Goal: Task Accomplishment & Management: Use online tool/utility

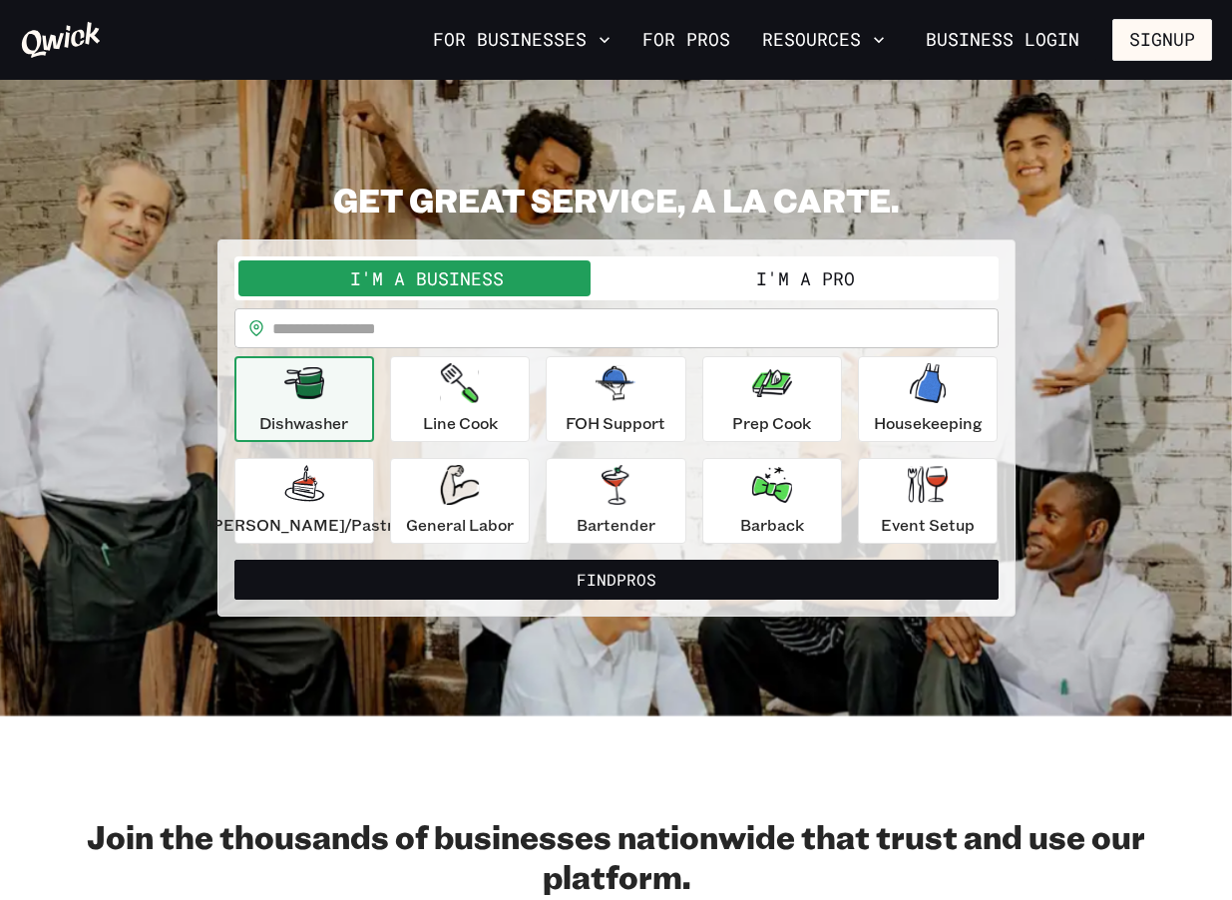
click at [851, 281] on button "I'm a Pro" at bounding box center [806, 278] width 378 height 36
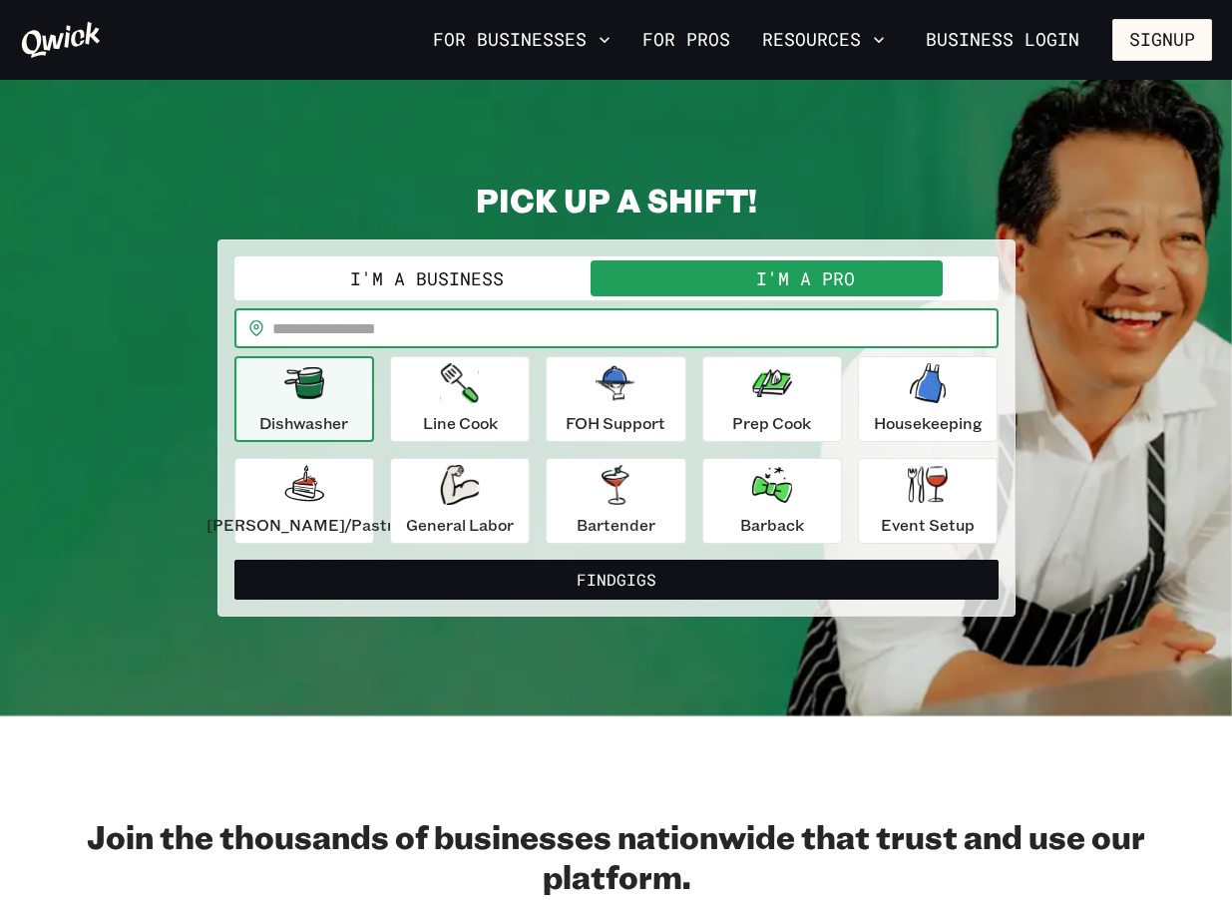
click at [648, 313] on input "text" at bounding box center [635, 328] width 726 height 40
type input "*****"
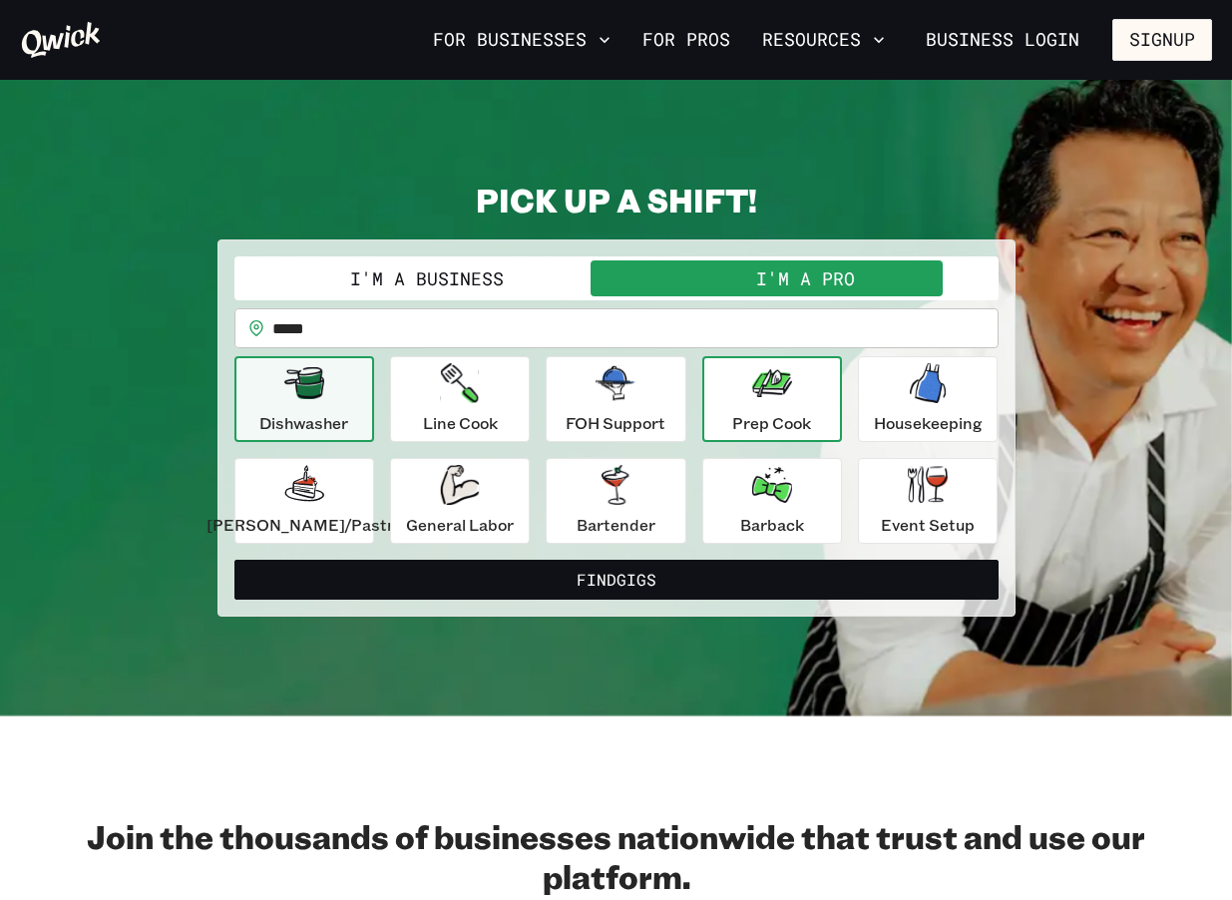
click at [758, 417] on p "Prep Cook" at bounding box center [771, 423] width 79 height 24
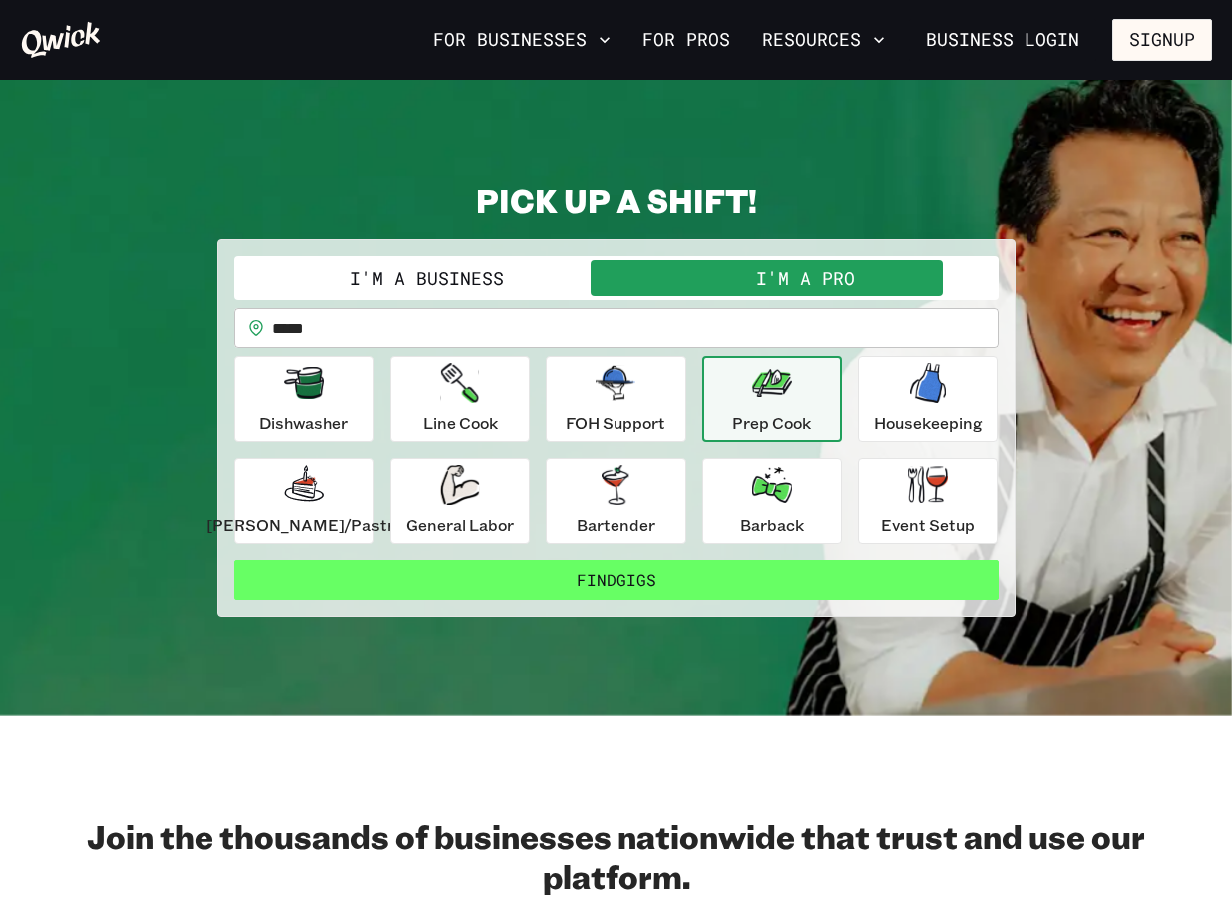
click at [691, 579] on button "Find Gigs" at bounding box center [616, 580] width 764 height 40
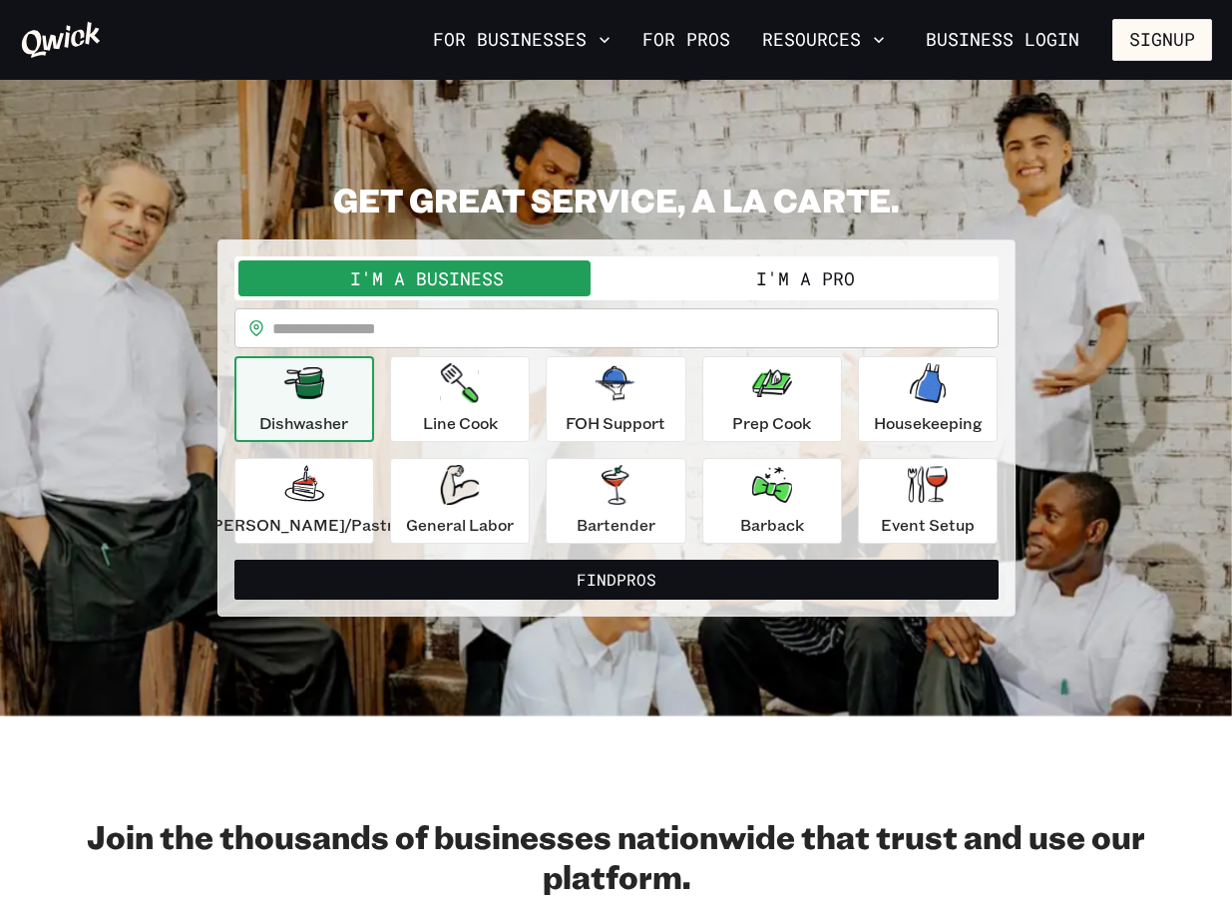
click at [716, 323] on input "text" at bounding box center [635, 328] width 726 height 40
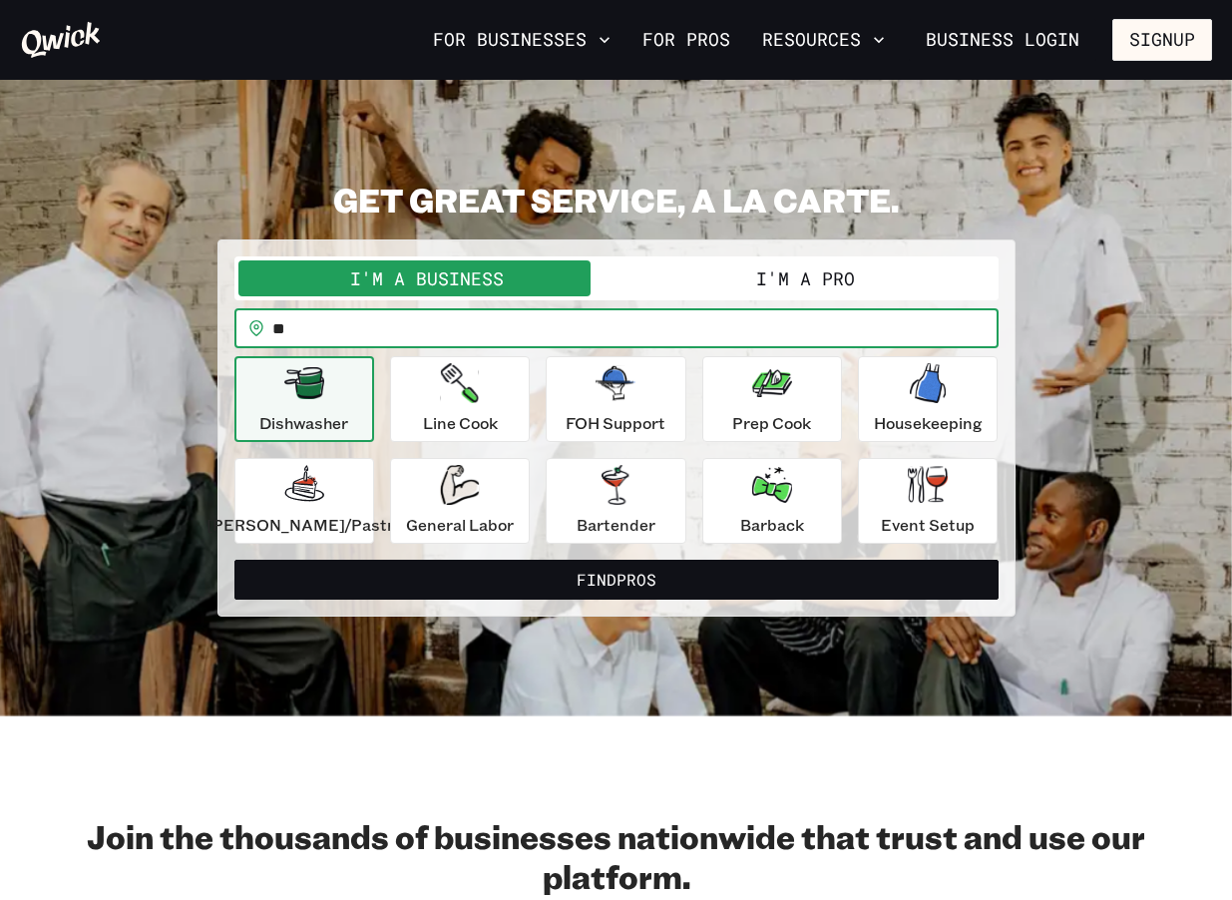
type input "*"
type input "**********"
click at [234, 560] on button "Find Pros" at bounding box center [616, 580] width 764 height 40
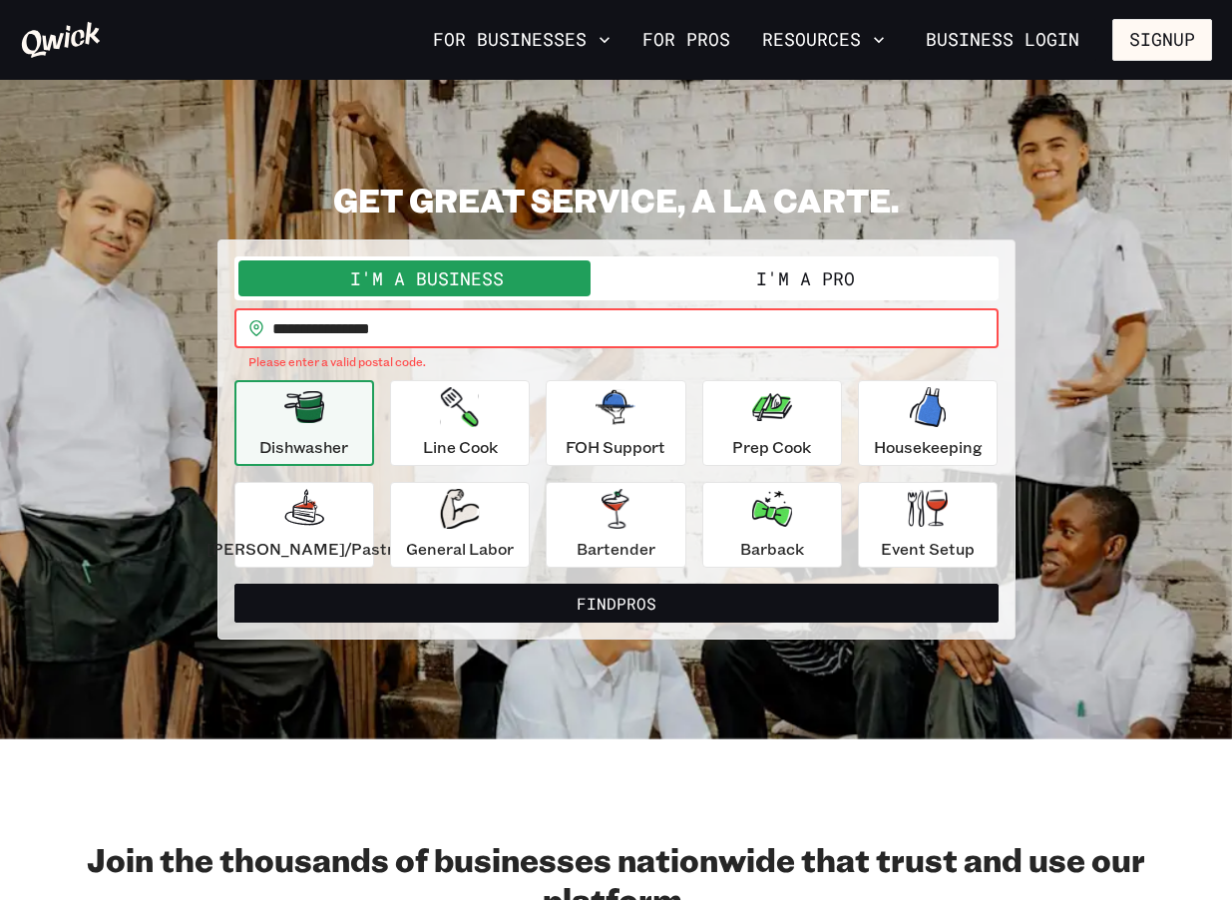
drag, startPoint x: 788, startPoint y: 338, endPoint x: 0, endPoint y: 327, distance: 788.2
click at [0, 327] on div "**********" at bounding box center [616, 410] width 1232 height 460
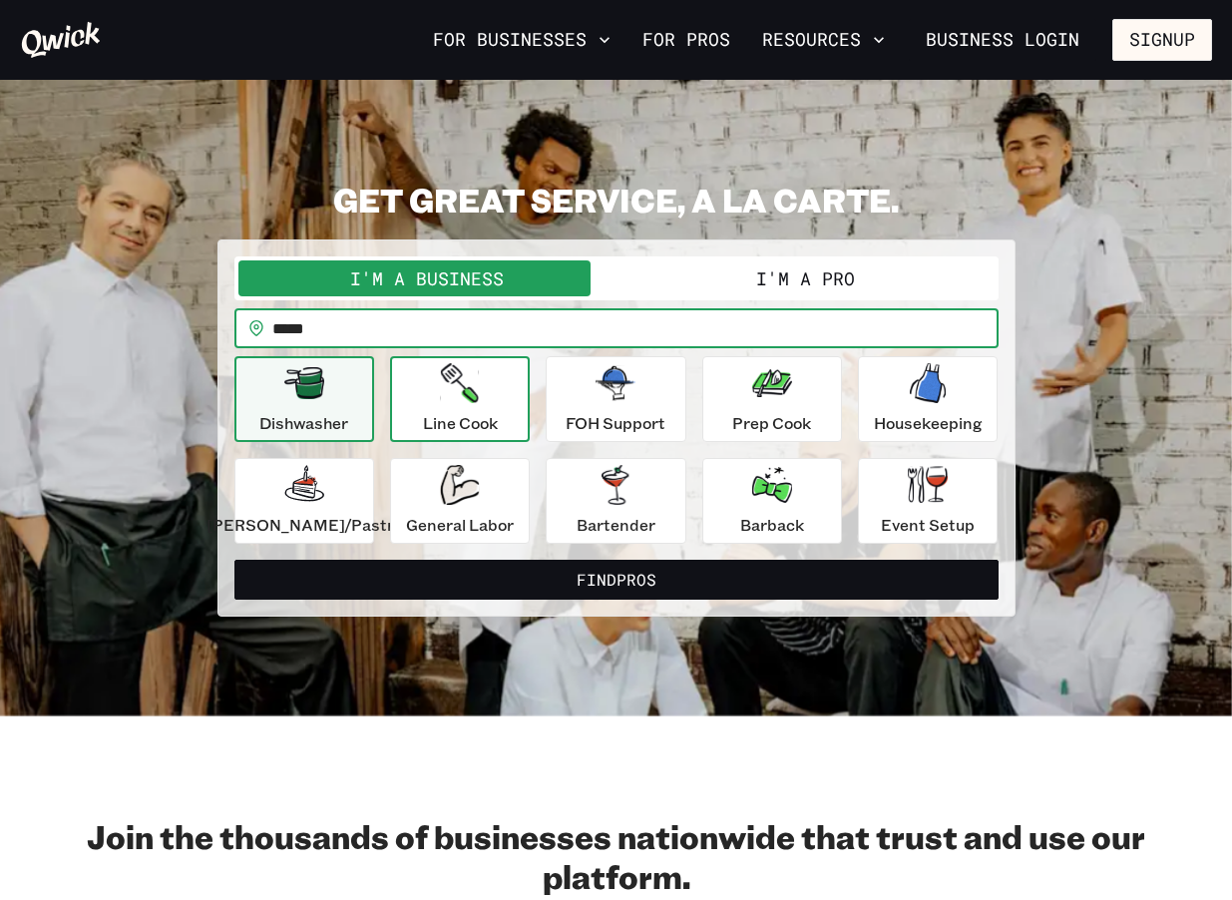
type input "*****"
click at [234, 560] on button "Find Pros" at bounding box center [616, 580] width 764 height 40
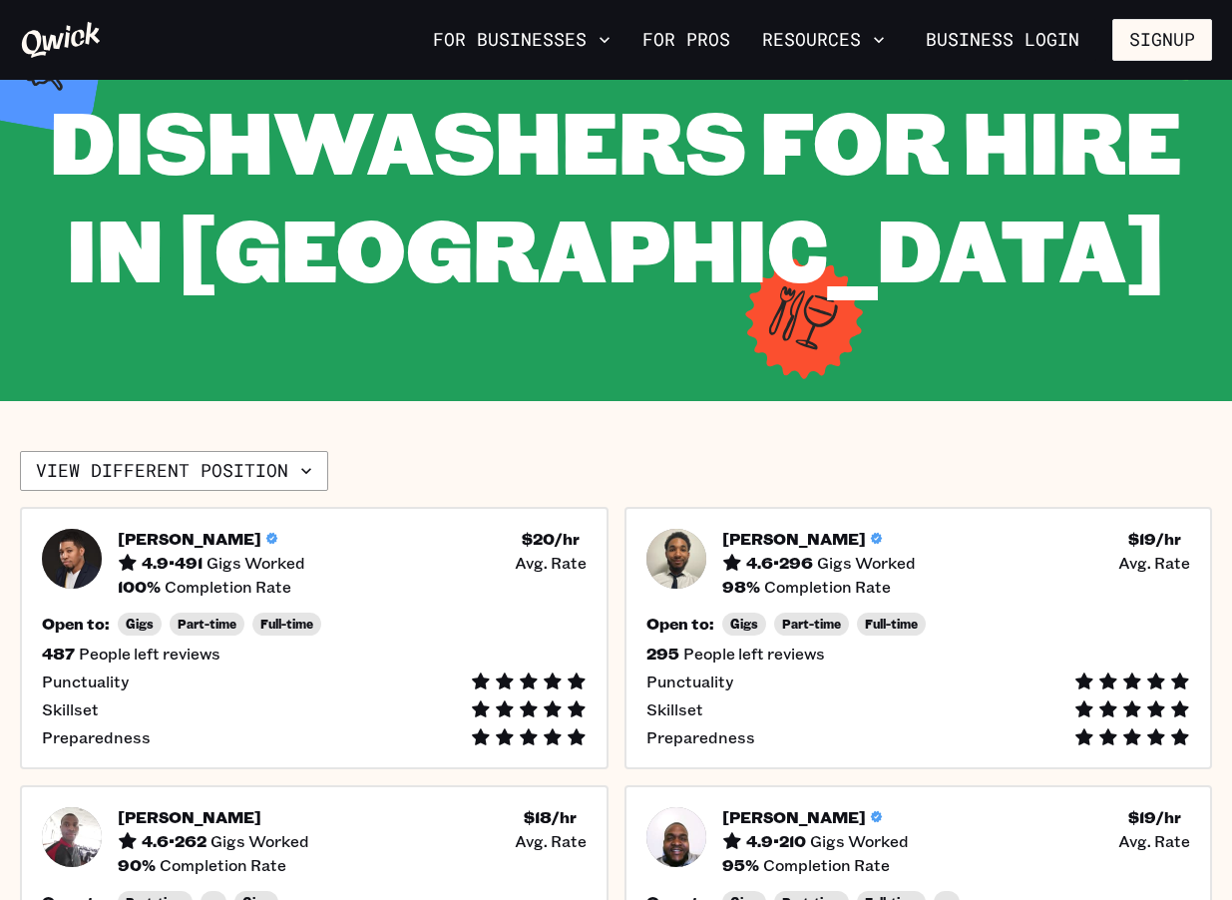
scroll to position [288, 0]
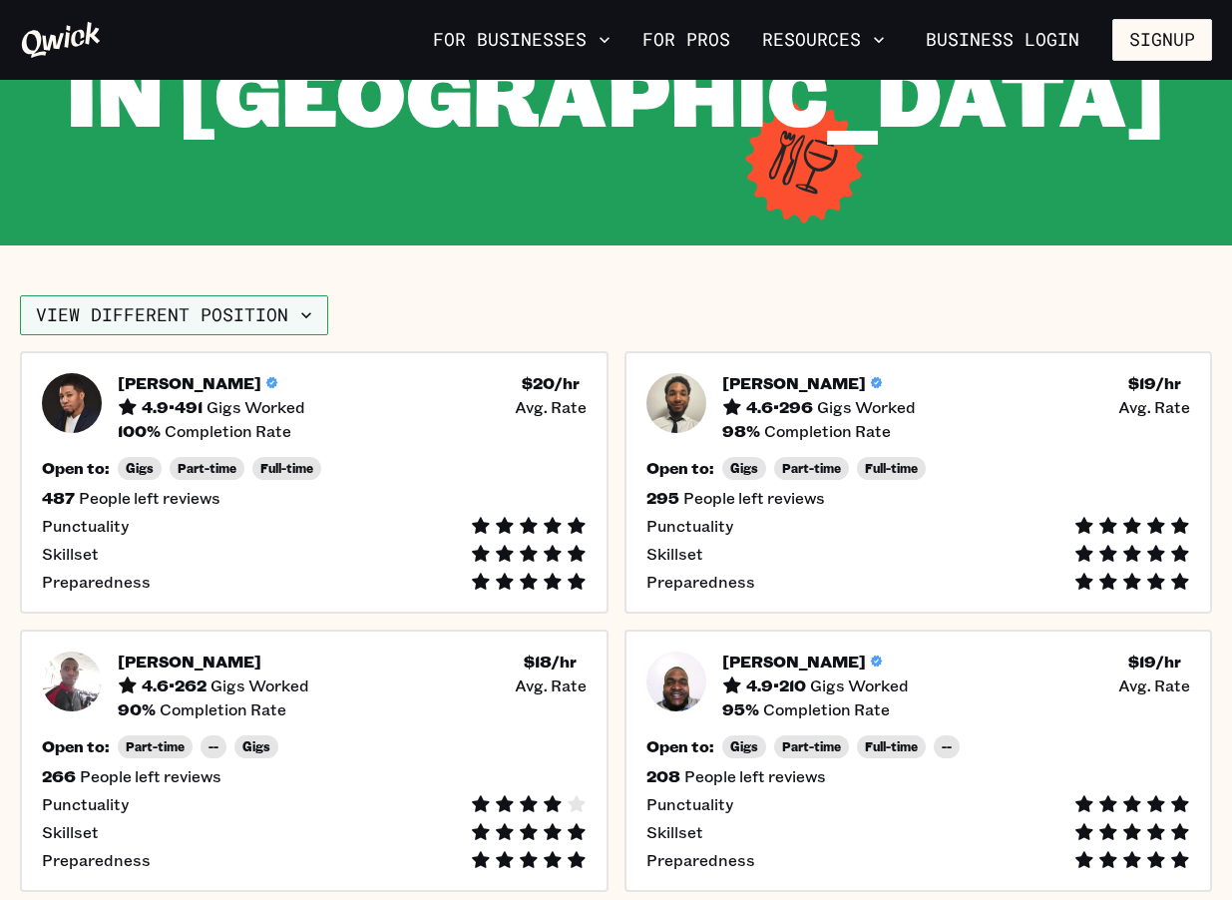
click at [299, 310] on icon "button" at bounding box center [306, 315] width 20 height 20
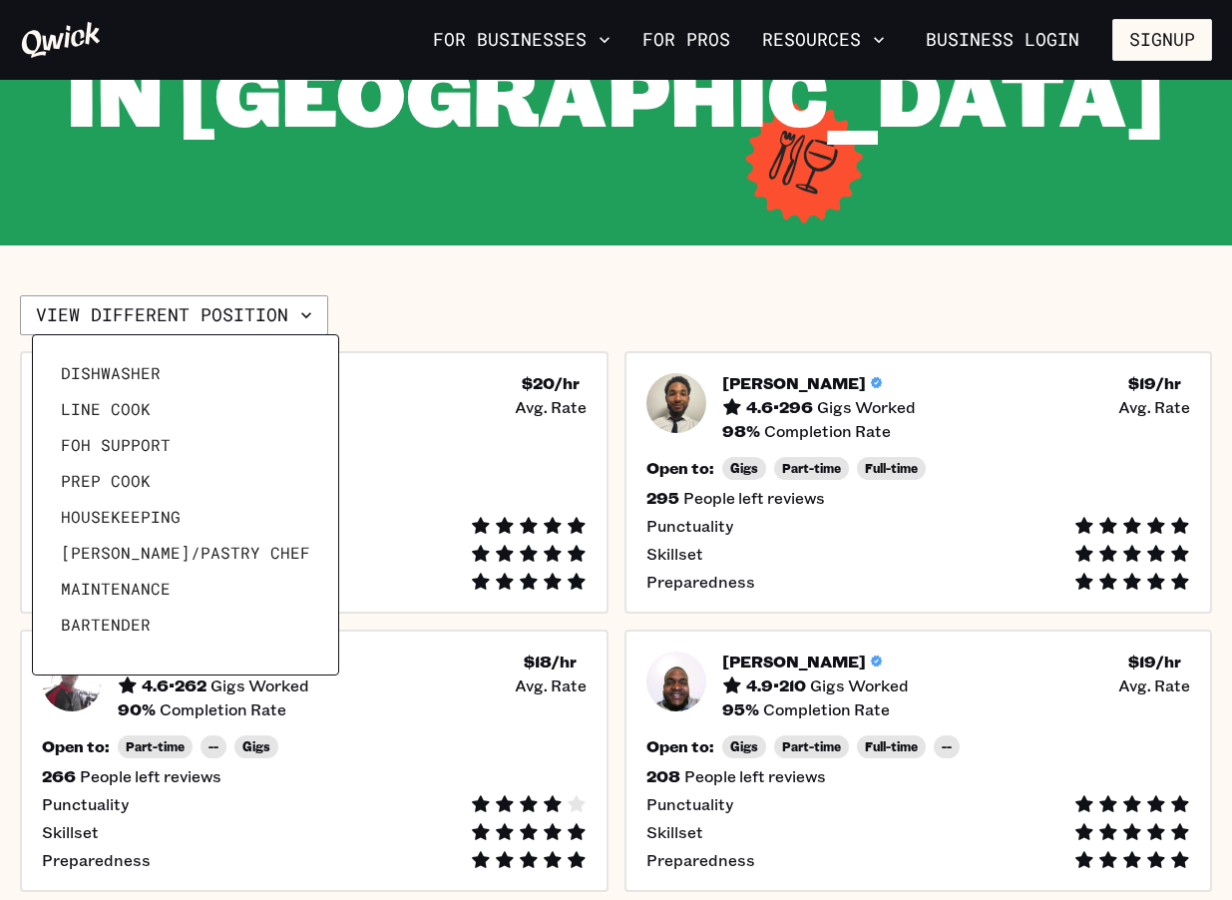
click at [652, 266] on div at bounding box center [616, 450] width 1232 height 900
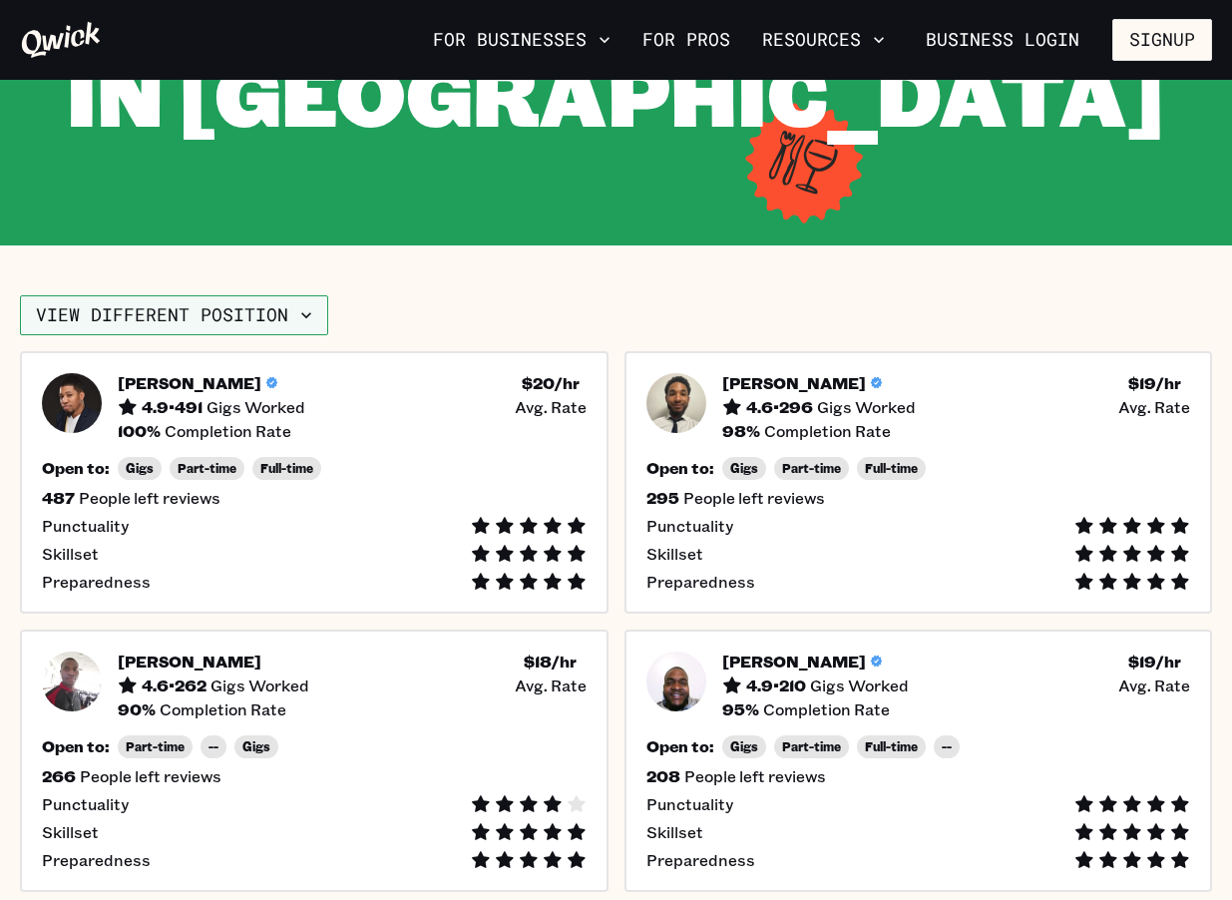
click at [215, 318] on button "View different position" at bounding box center [174, 315] width 308 height 40
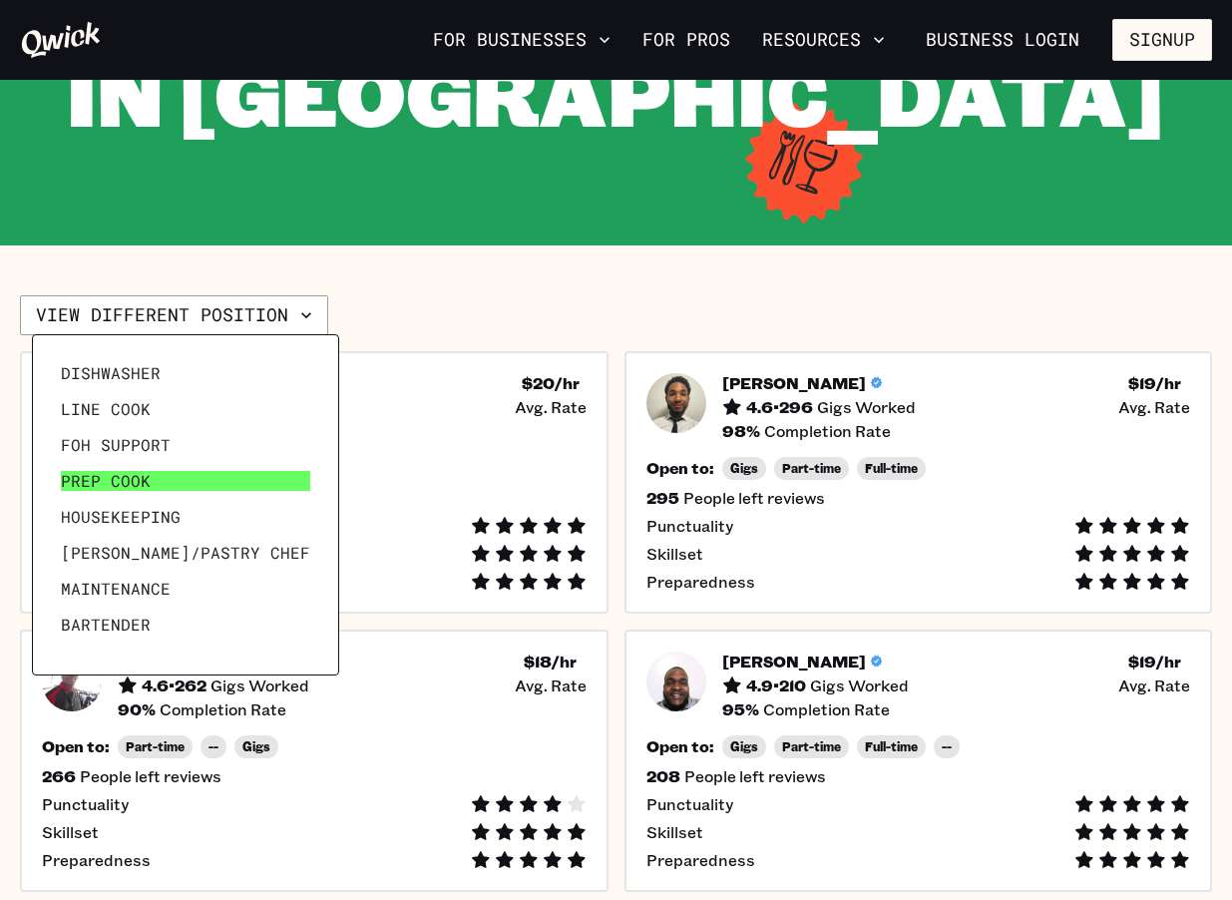
click at [129, 489] on span "Prep Cook" at bounding box center [106, 481] width 90 height 20
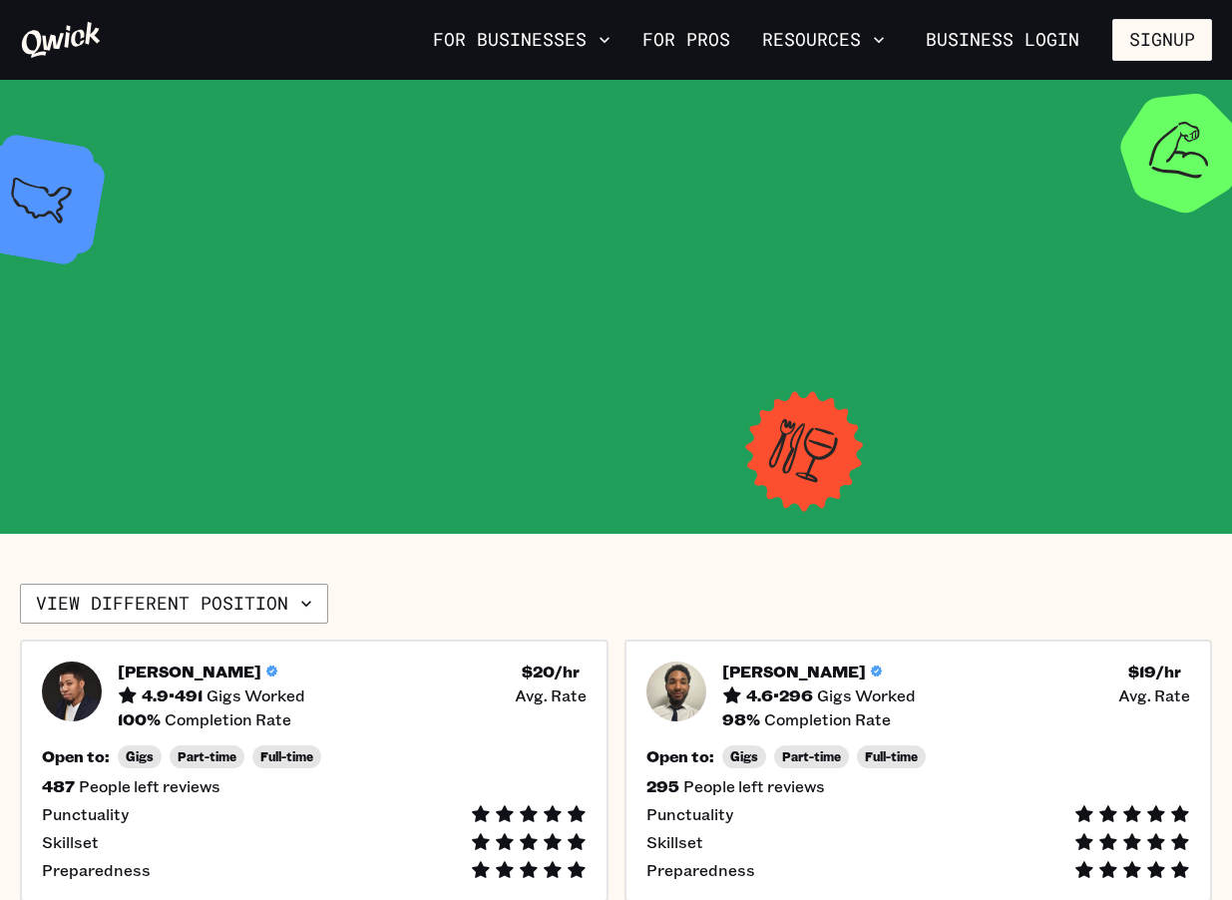
scroll to position [288, 0]
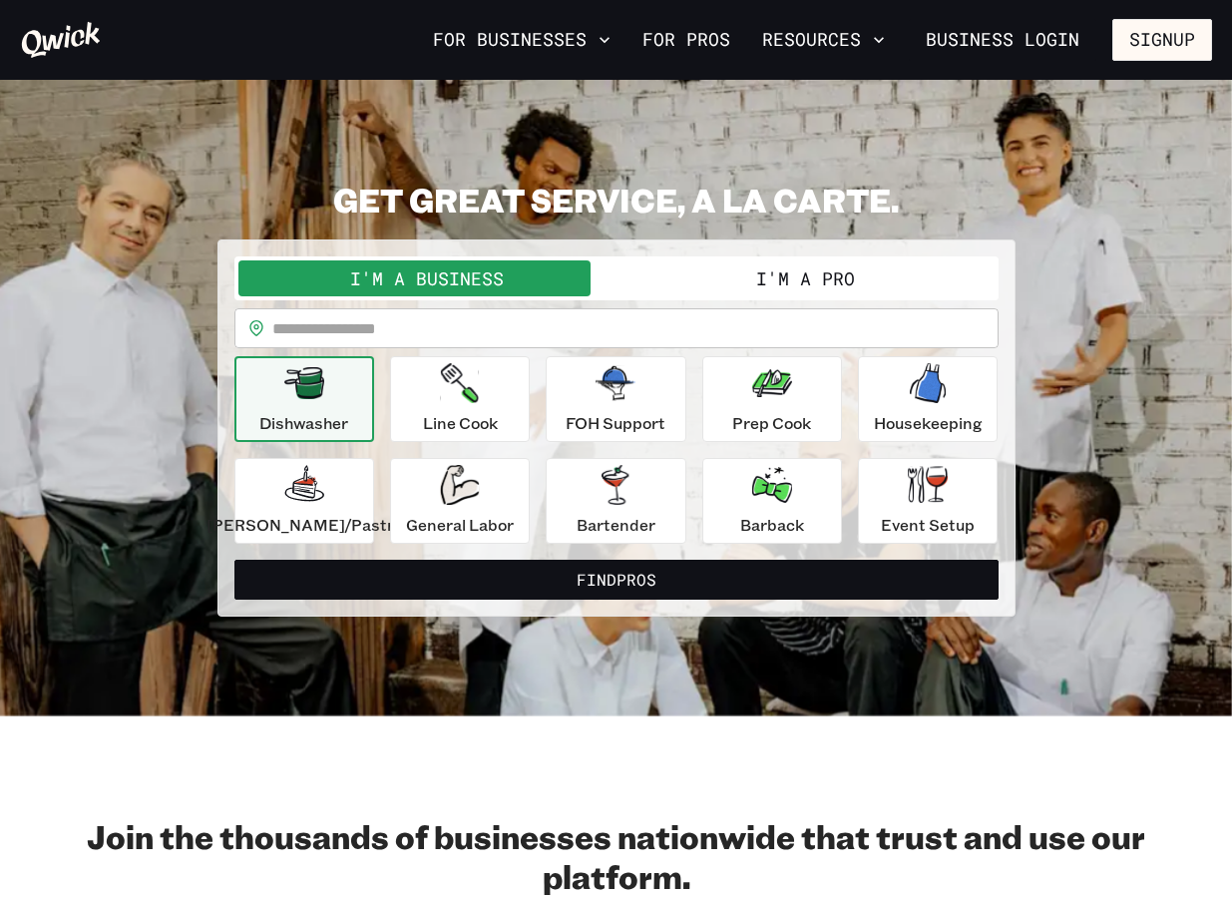
click at [744, 274] on button "I'm a Pro" at bounding box center [806, 278] width 378 height 36
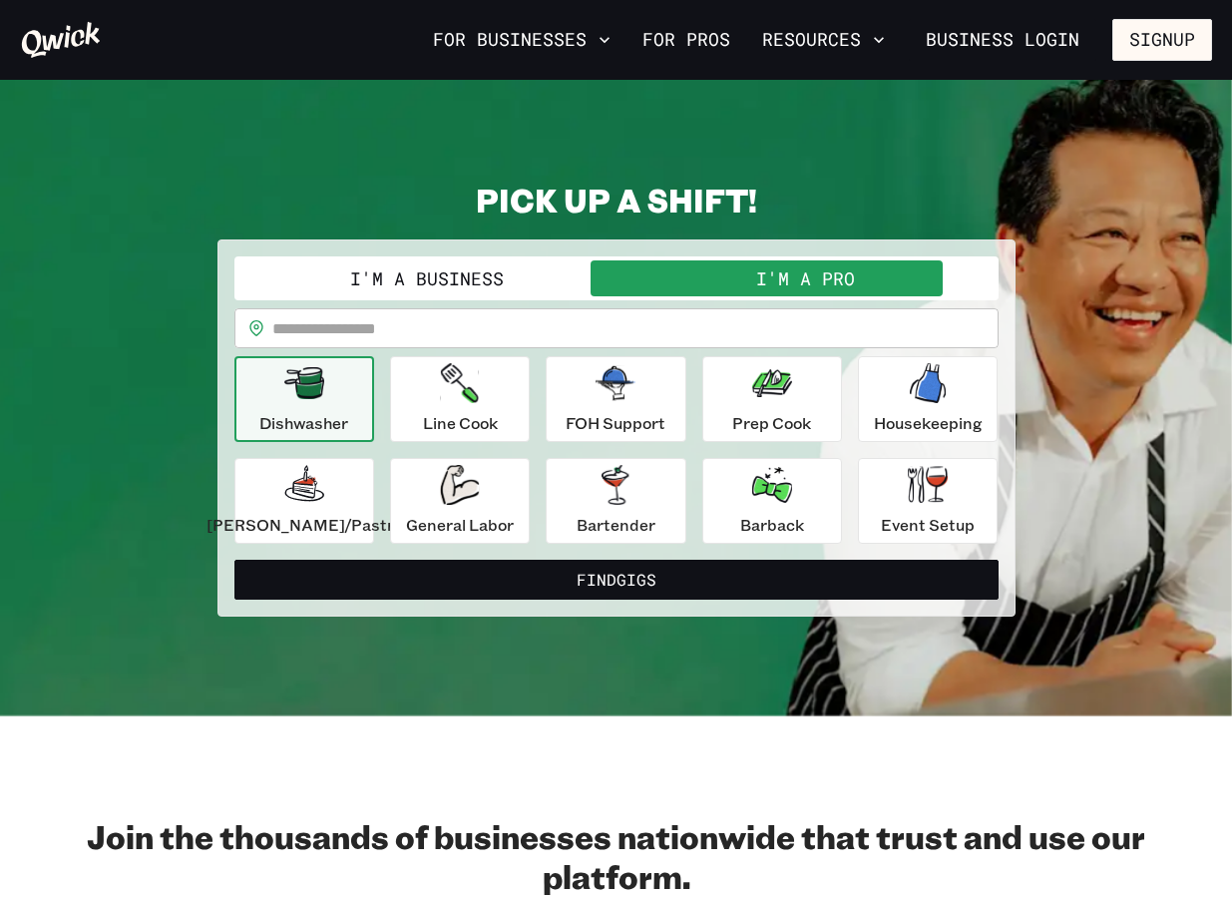
click at [561, 317] on input "text" at bounding box center [635, 328] width 726 height 40
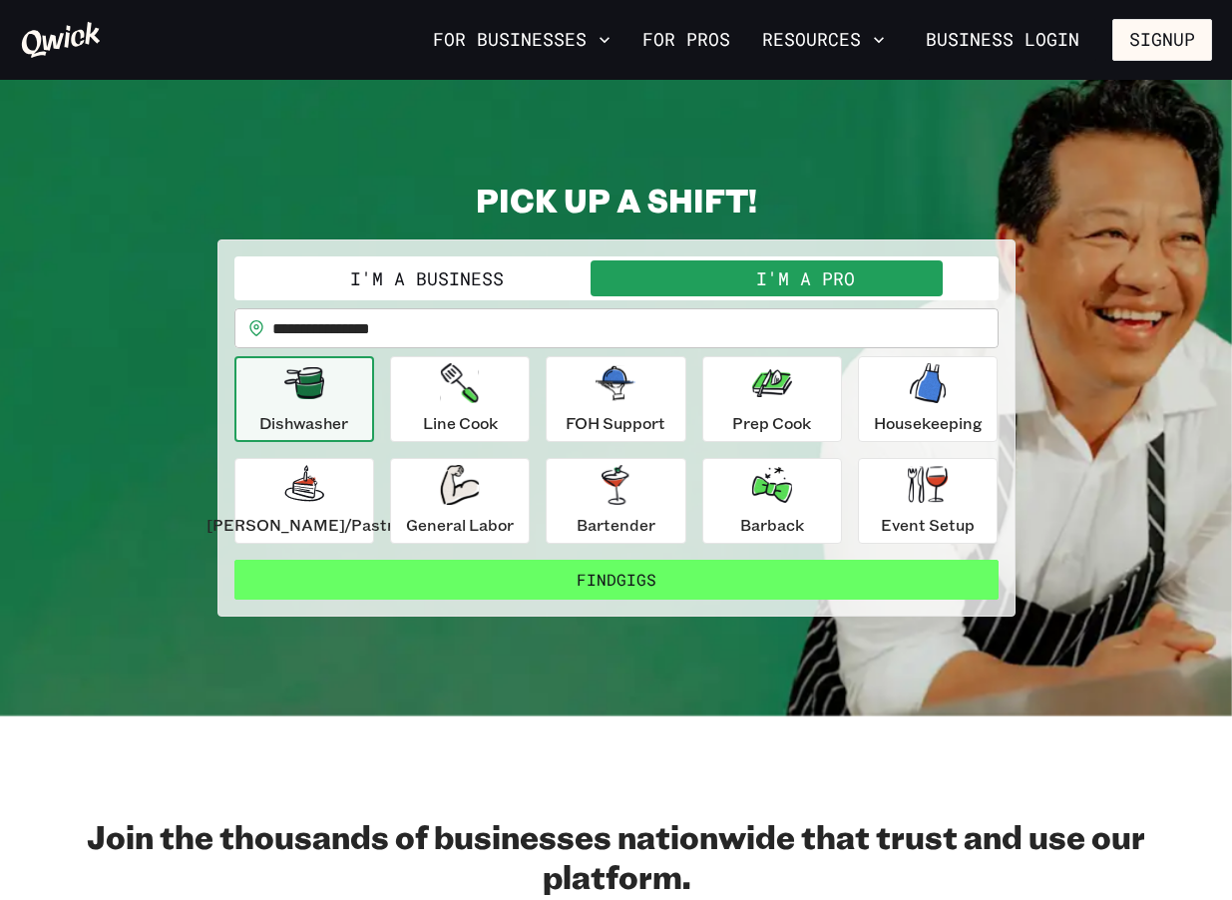
drag, startPoint x: 785, startPoint y: 418, endPoint x: 827, endPoint y: 585, distance: 171.8
click at [785, 418] on p "Prep Cook" at bounding box center [771, 423] width 79 height 24
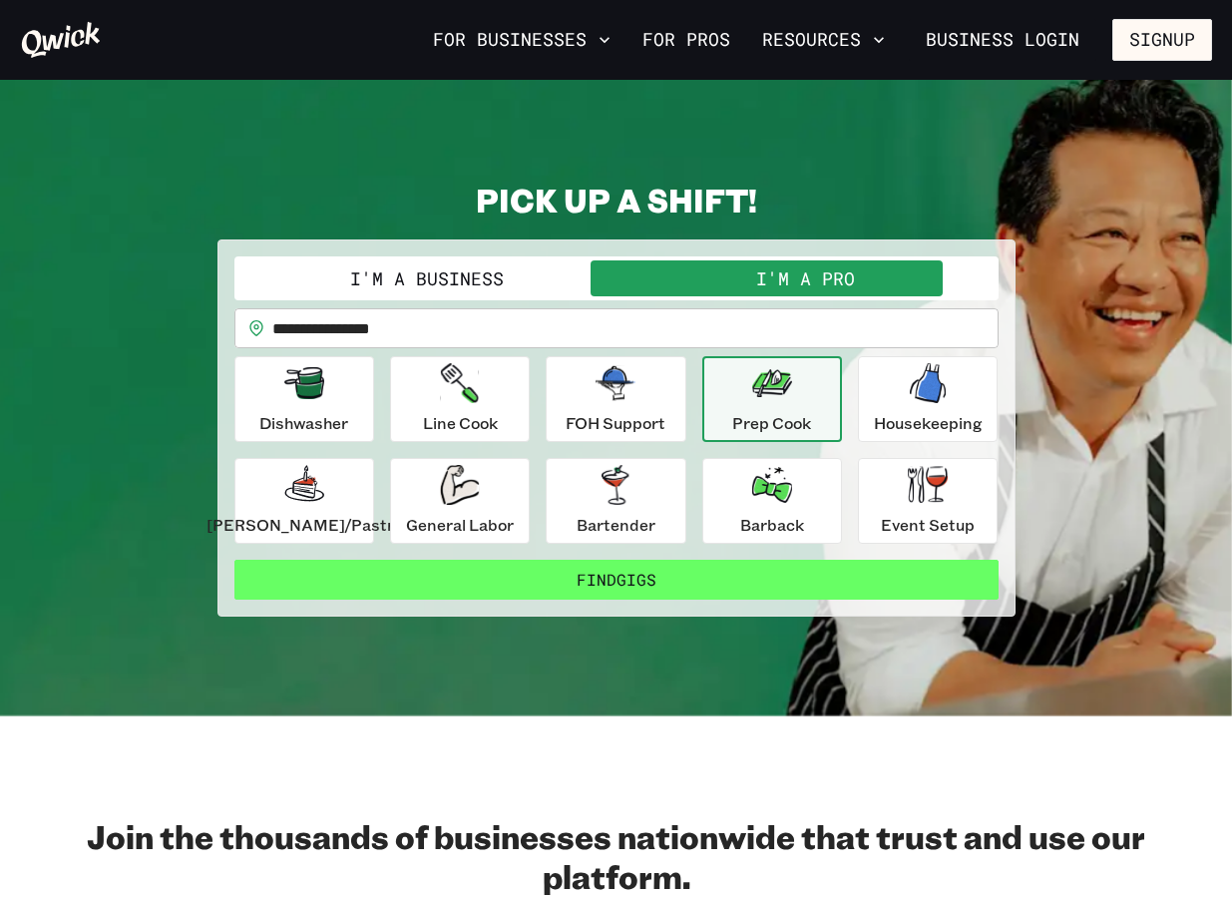
click at [776, 587] on button "Find Gigs" at bounding box center [616, 580] width 764 height 40
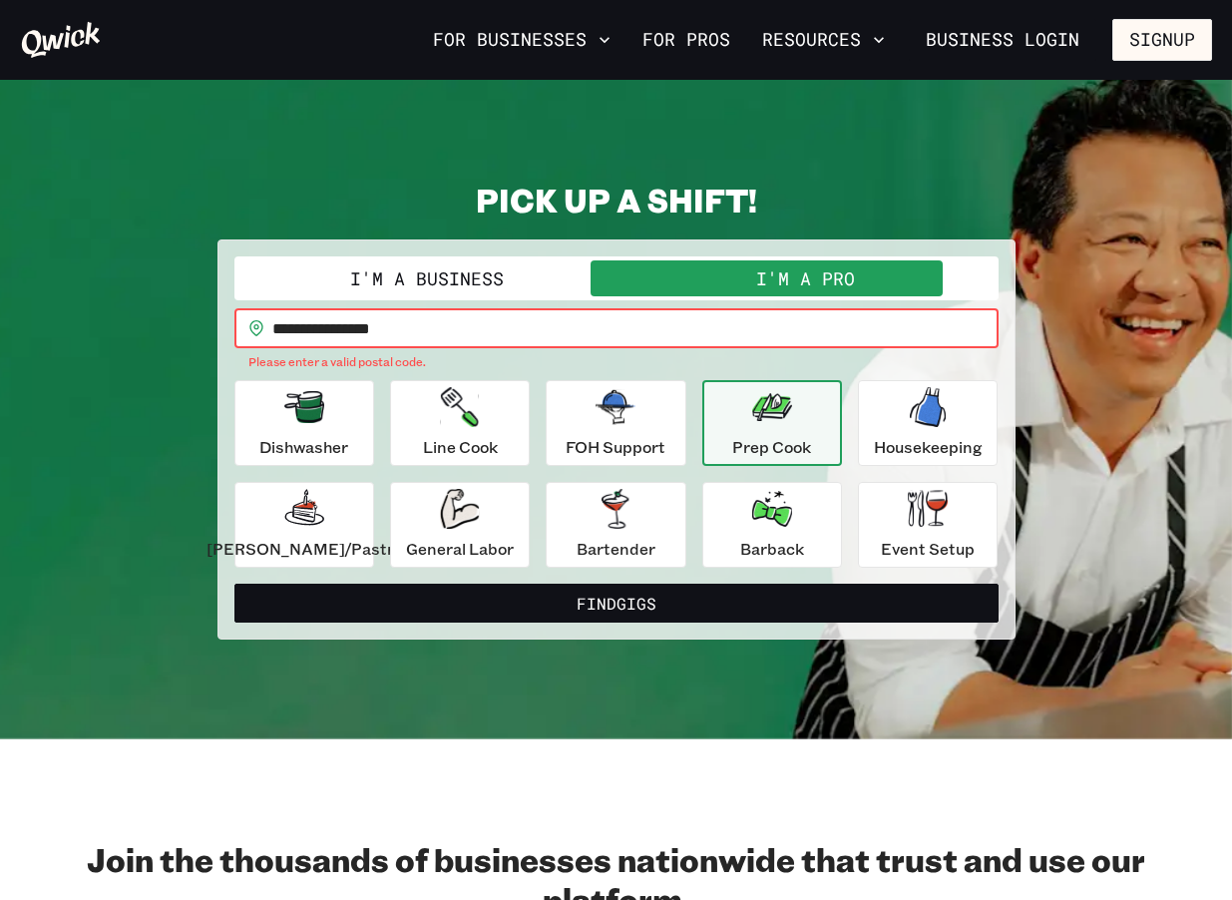
click at [500, 322] on input "**********" at bounding box center [635, 328] width 726 height 40
drag, startPoint x: 548, startPoint y: 324, endPoint x: 133, endPoint y: 328, distance: 415.0
click at [133, 328] on div "**********" at bounding box center [616, 410] width 1192 height 460
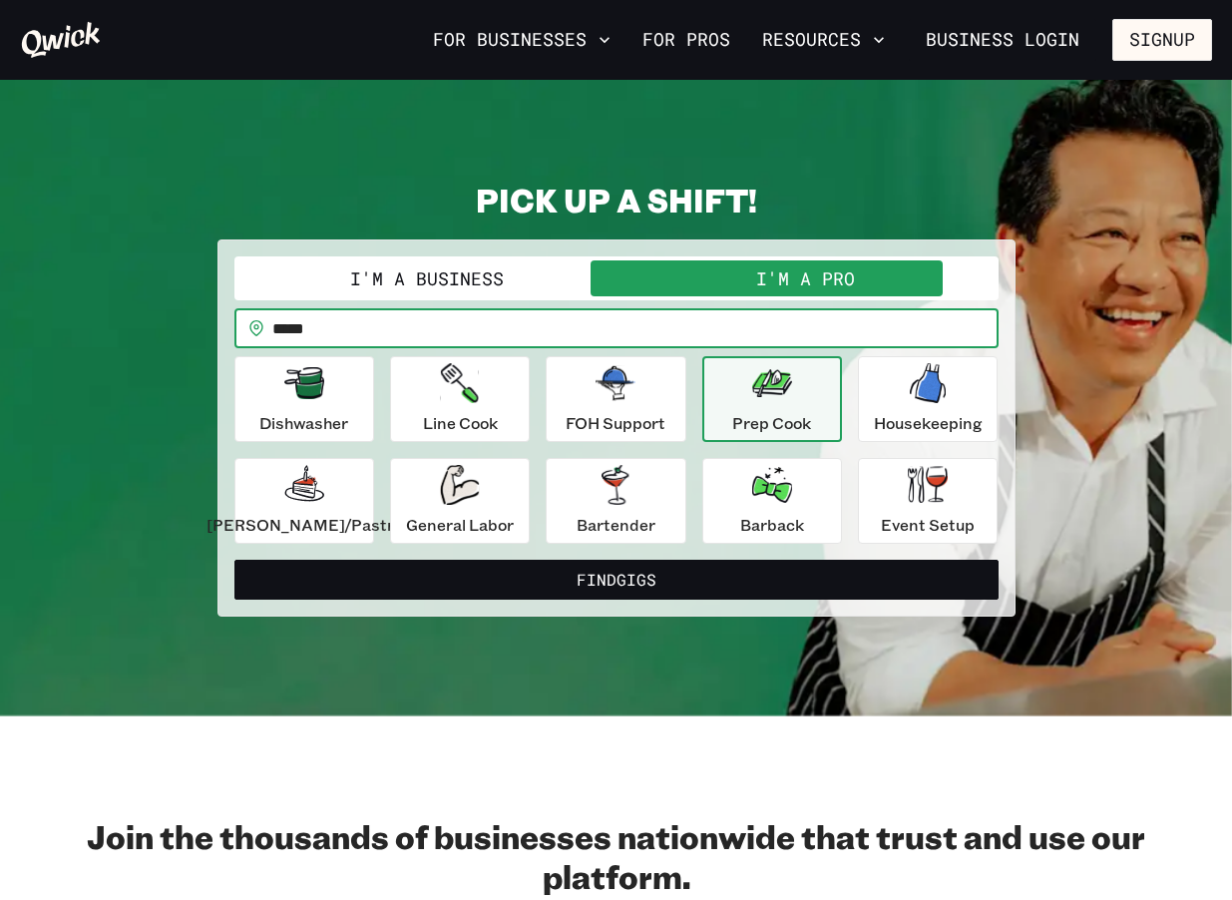
type input "*****"
click at [234, 560] on button "Find Gigs" at bounding box center [616, 580] width 764 height 40
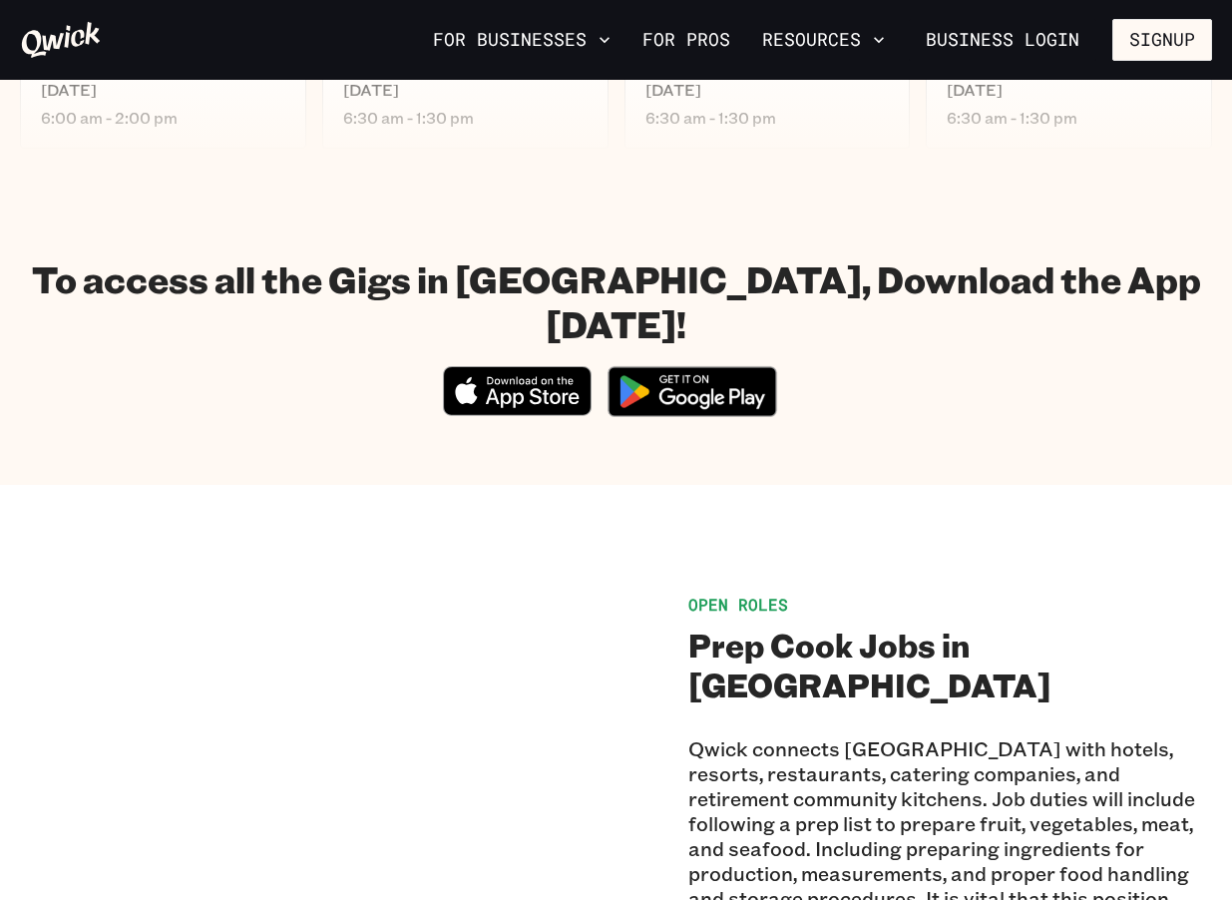
scroll to position [343, 0]
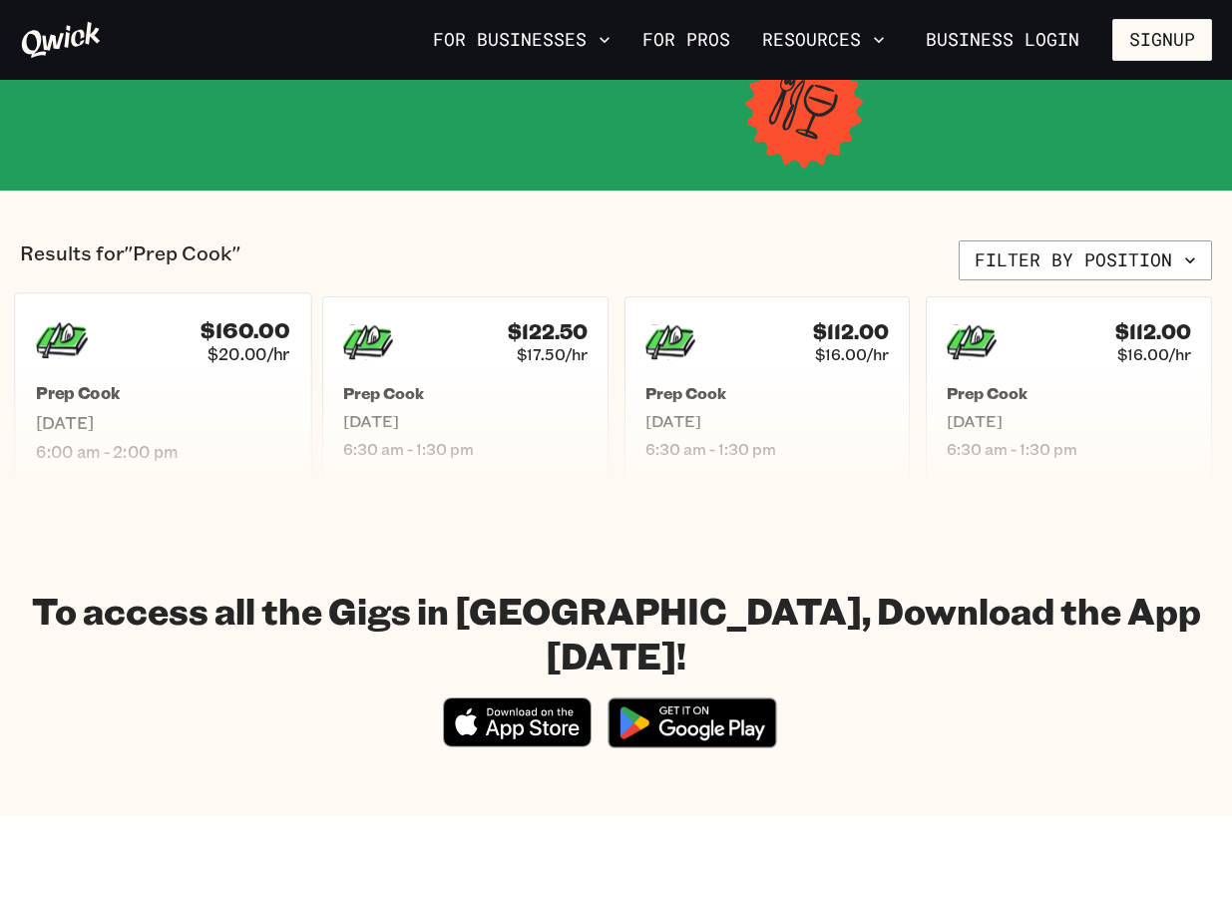
click at [201, 407] on div "Prep Cook [DATE] 6:00 am - 2:00 pm" at bounding box center [163, 422] width 254 height 79
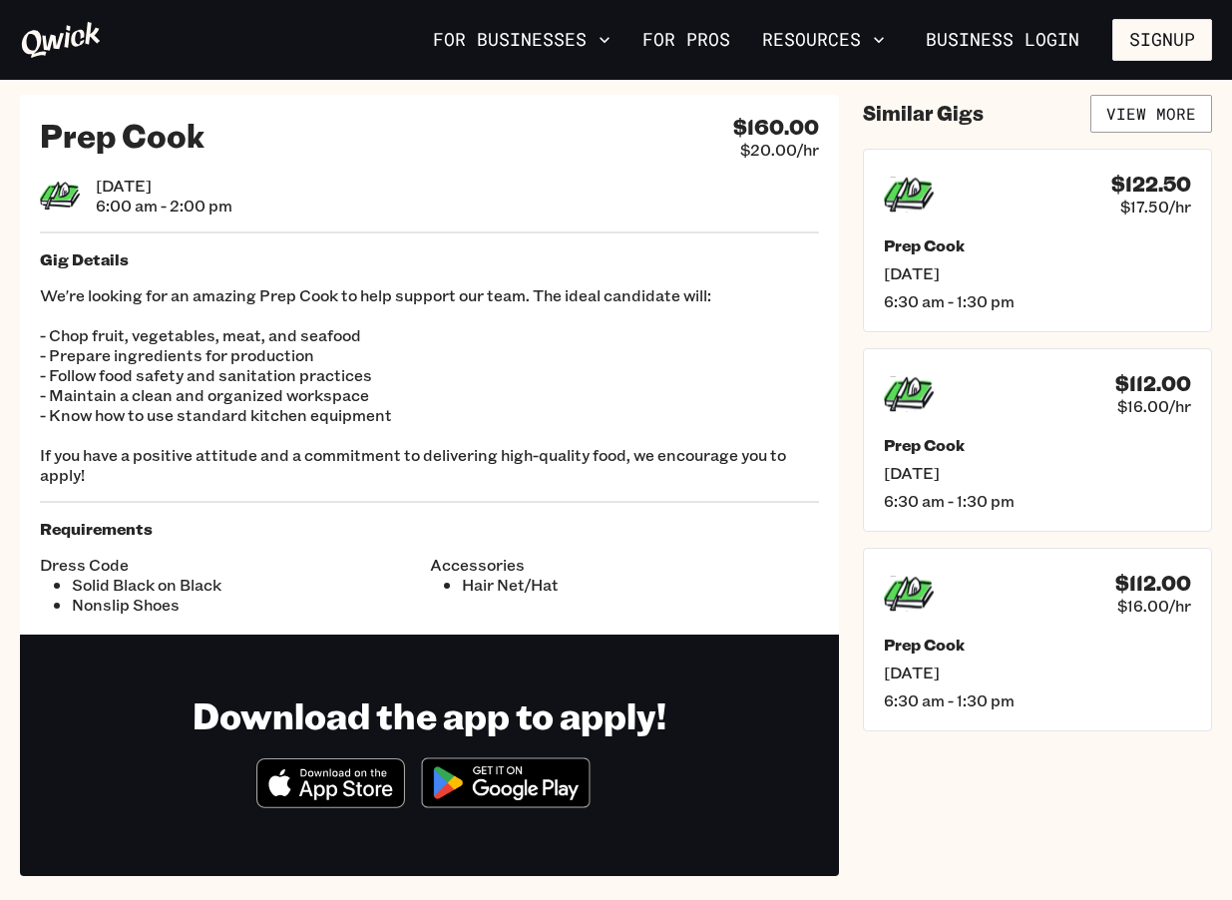
scroll to position [23, 0]
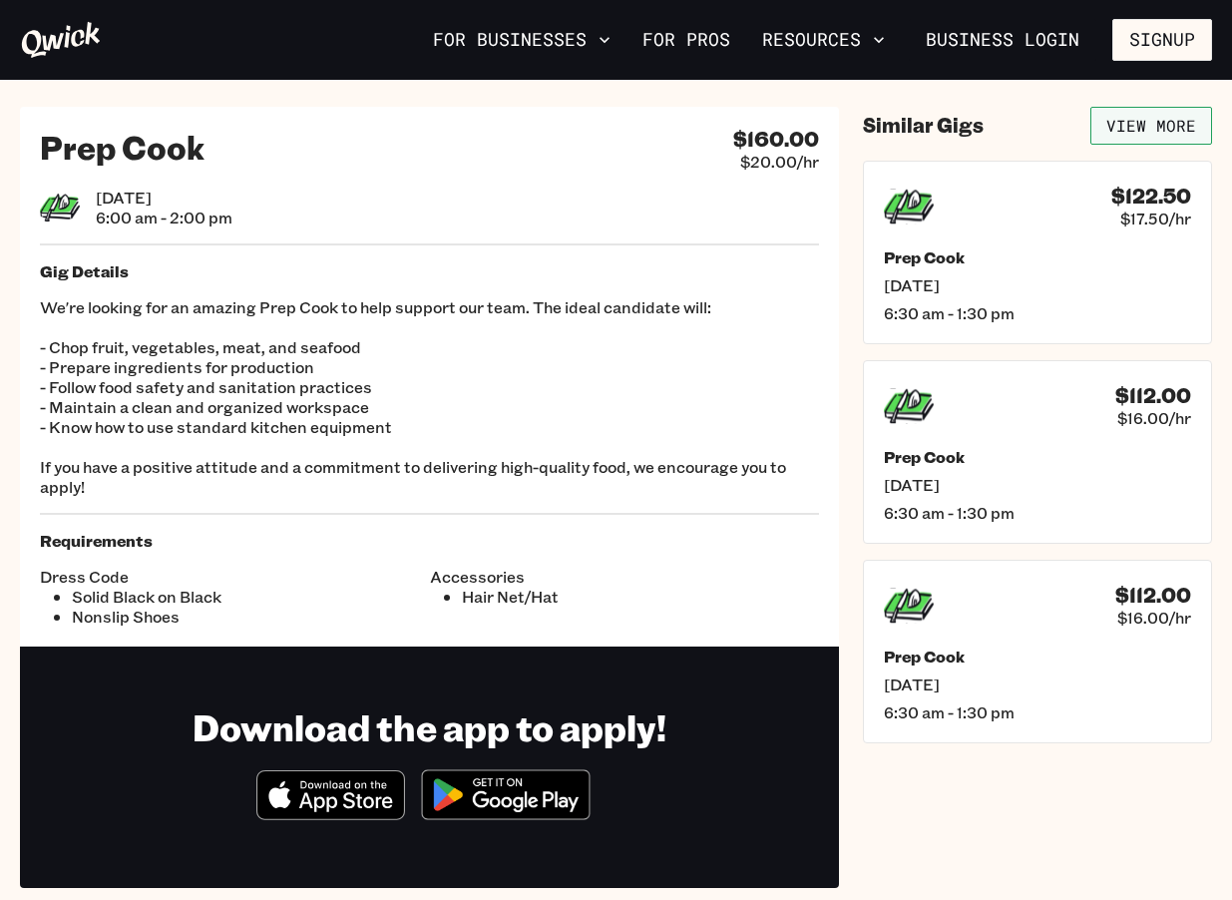
click at [1197, 133] on link "View More" at bounding box center [1151, 126] width 122 height 38
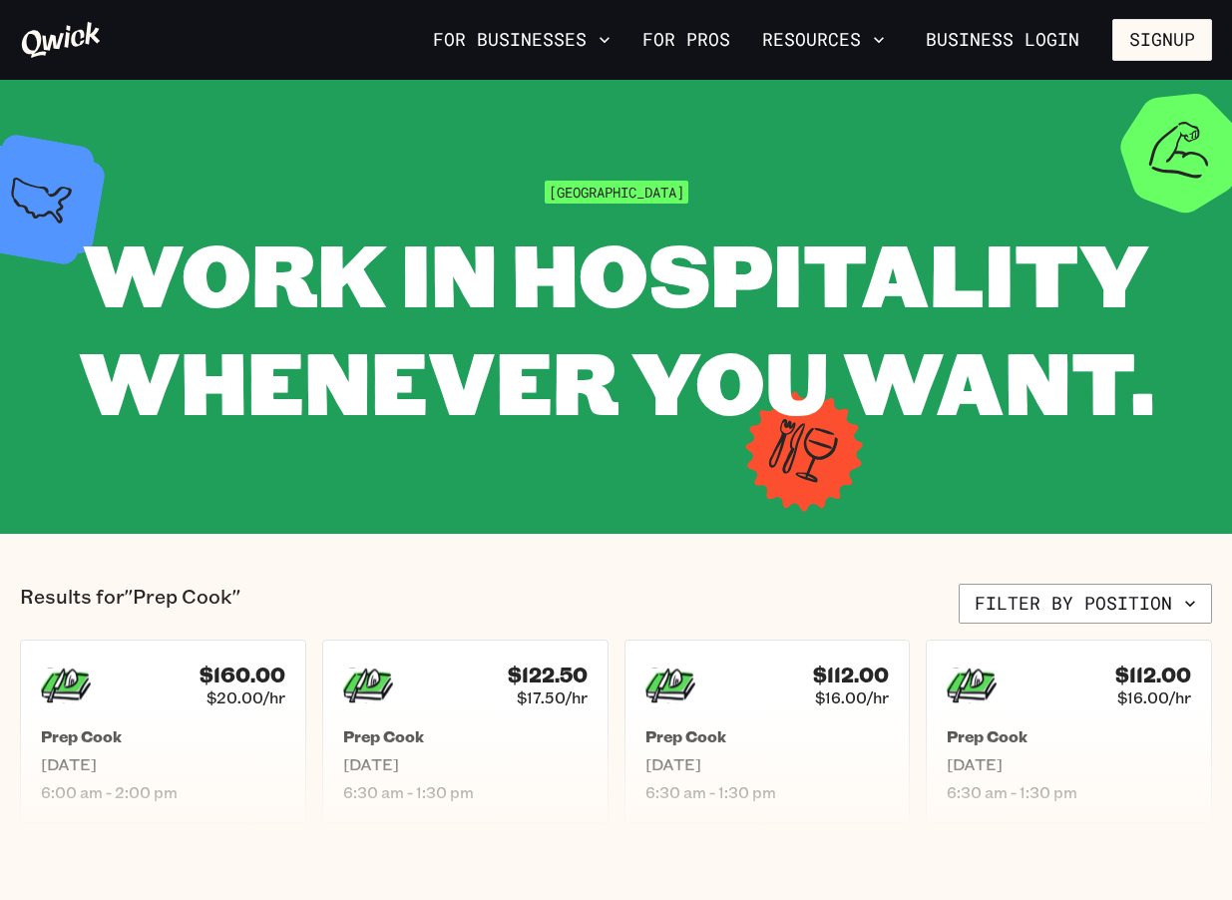
click at [49, 36] on icon at bounding box center [61, 40] width 82 height 40
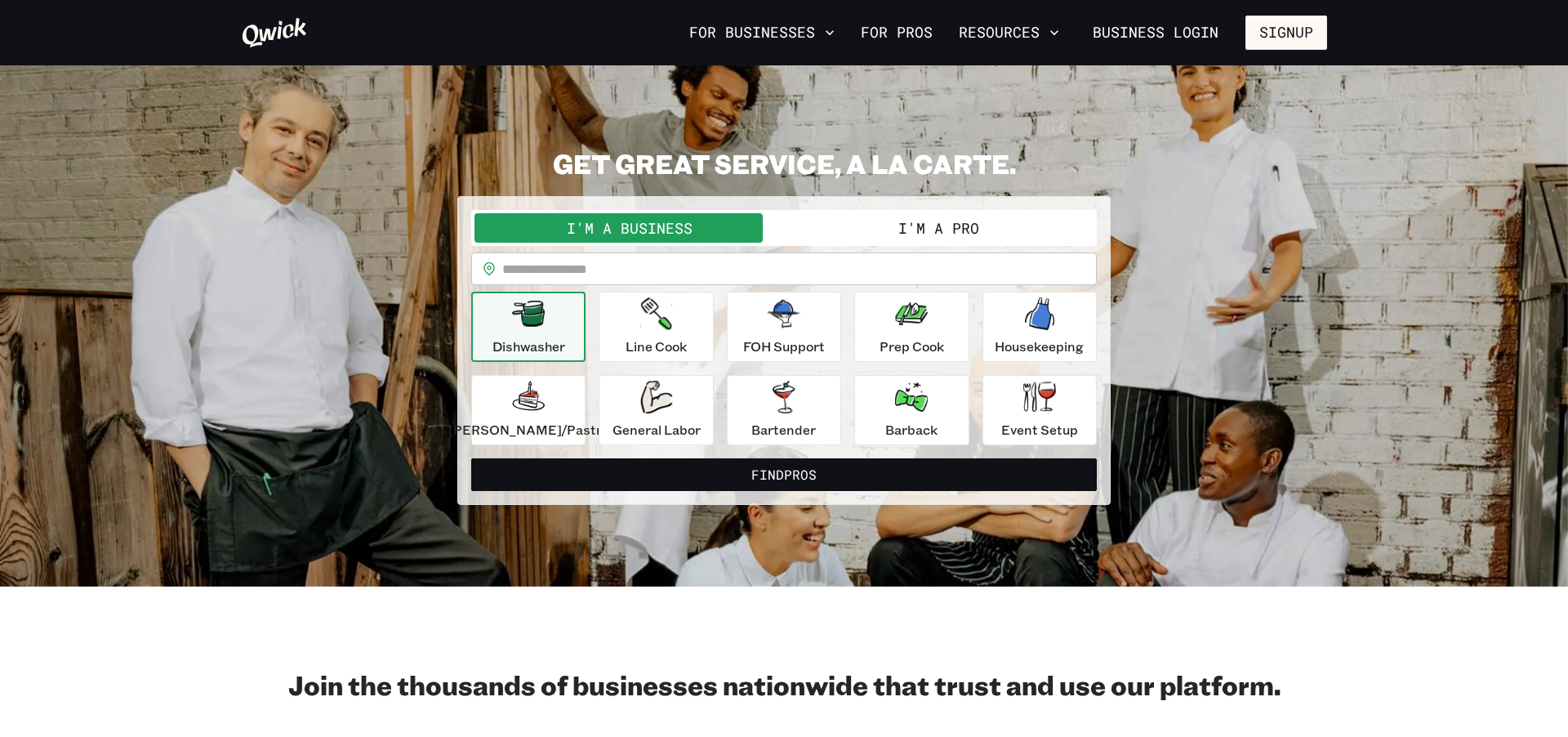
click at [884, 224] on button "I'm a Pro" at bounding box center [939, 228] width 310 height 29
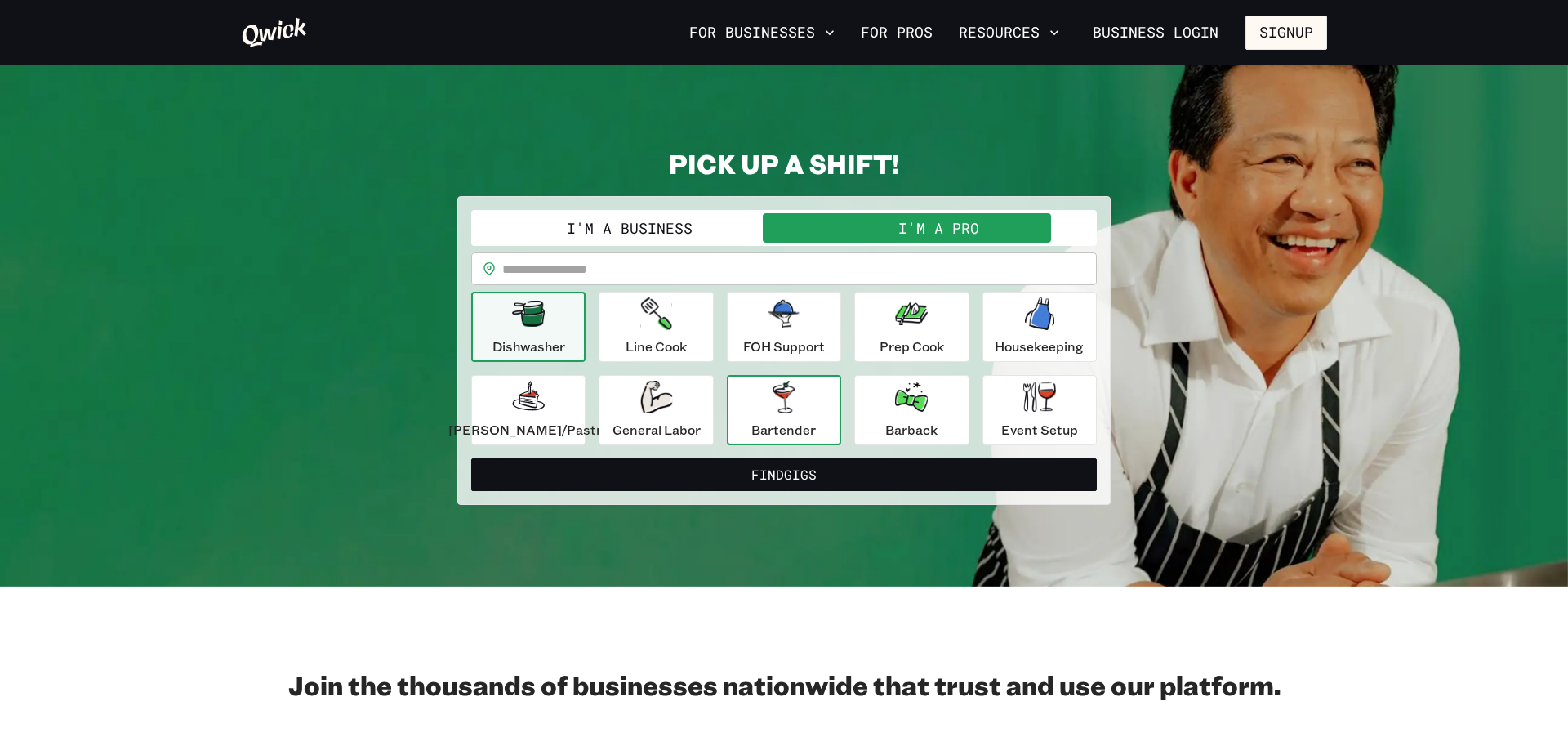
click at [768, 424] on p "Bartender" at bounding box center [784, 430] width 65 height 20
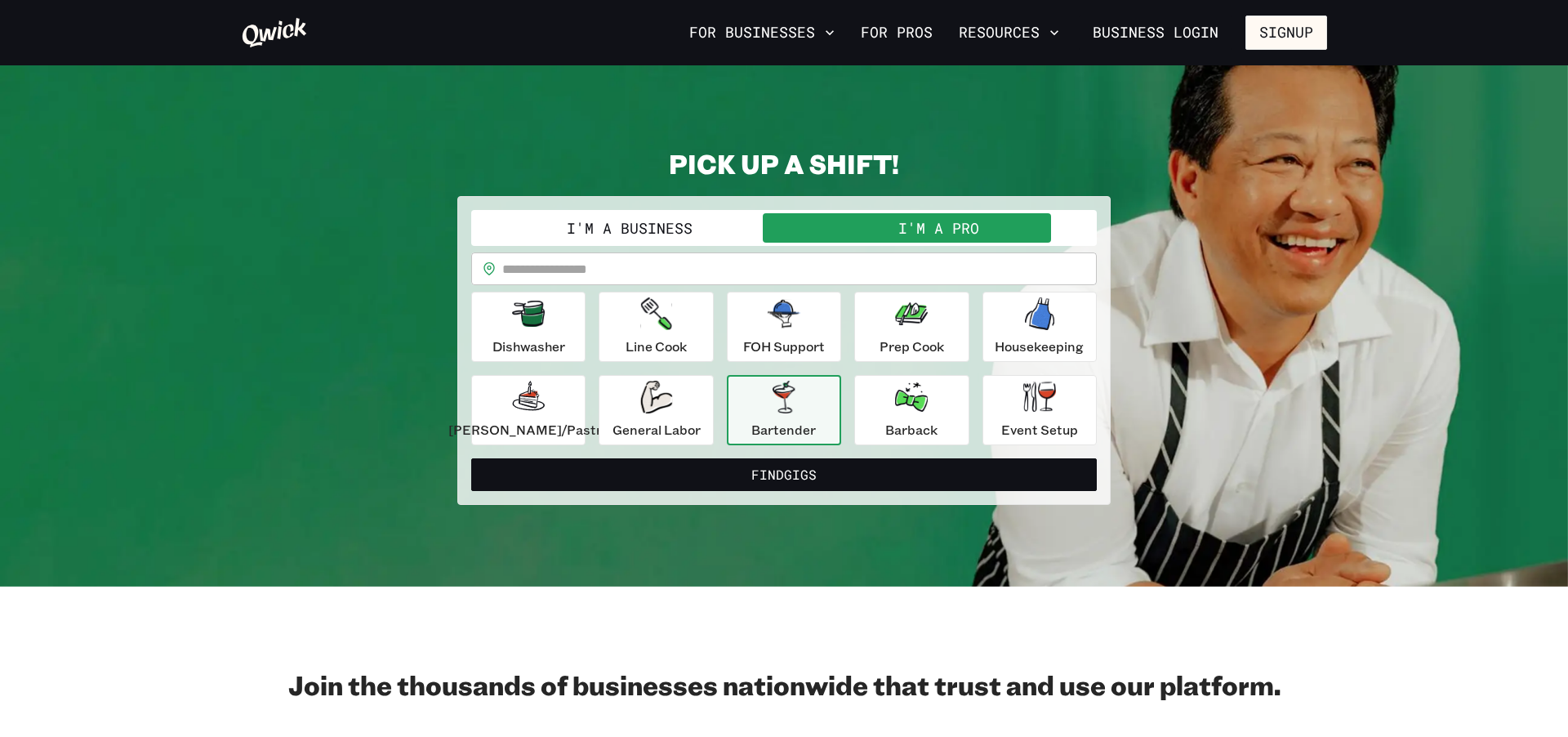
drag, startPoint x: 1009, startPoint y: 401, endPoint x: 812, endPoint y: 368, distance: 199.7
click at [1008, 401] on icon "button" at bounding box center [1040, 396] width 33 height 30
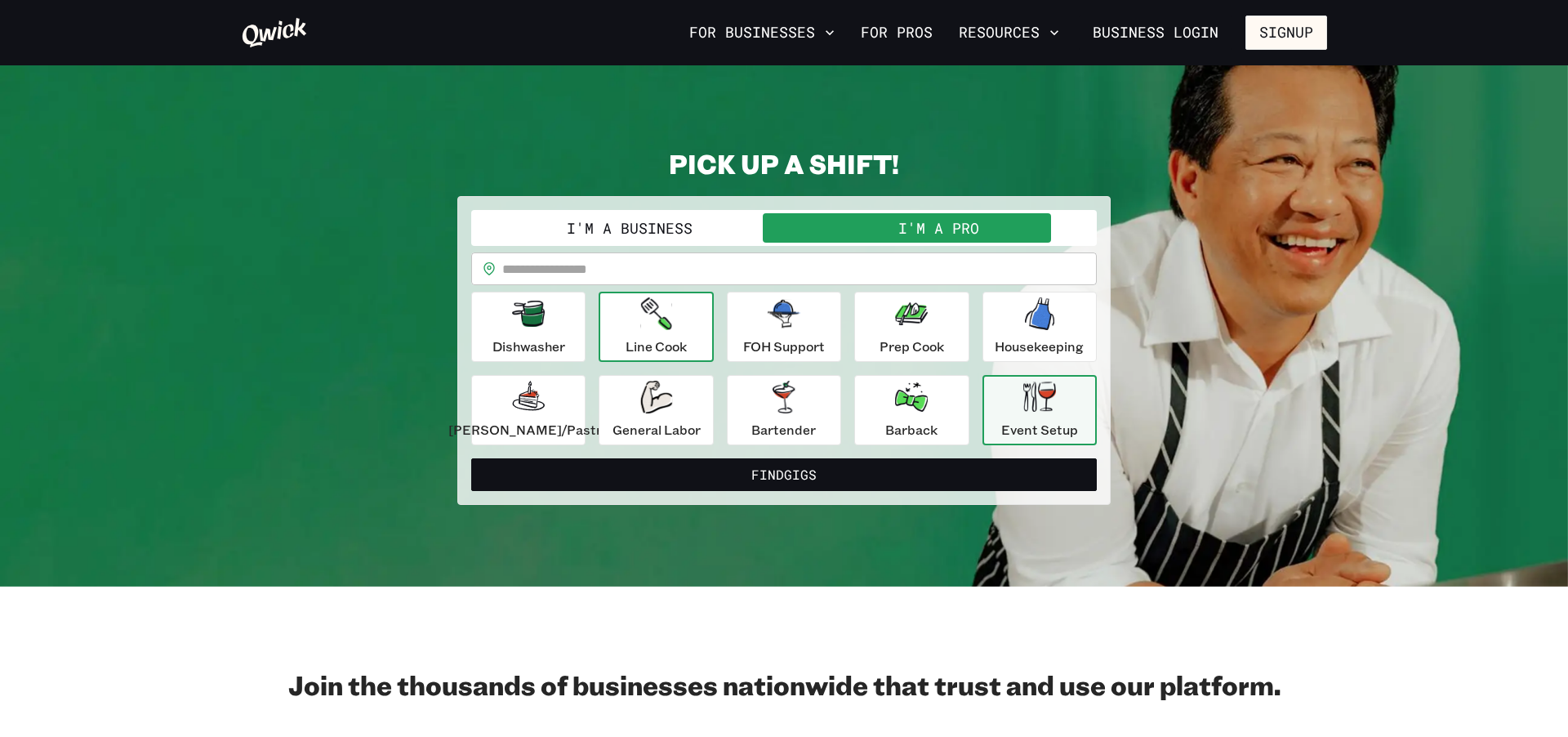
drag, startPoint x: 892, startPoint y: 318, endPoint x: 684, endPoint y: 298, distance: 209.0
click at [895, 318] on icon "button" at bounding box center [911, 314] width 33 height 23
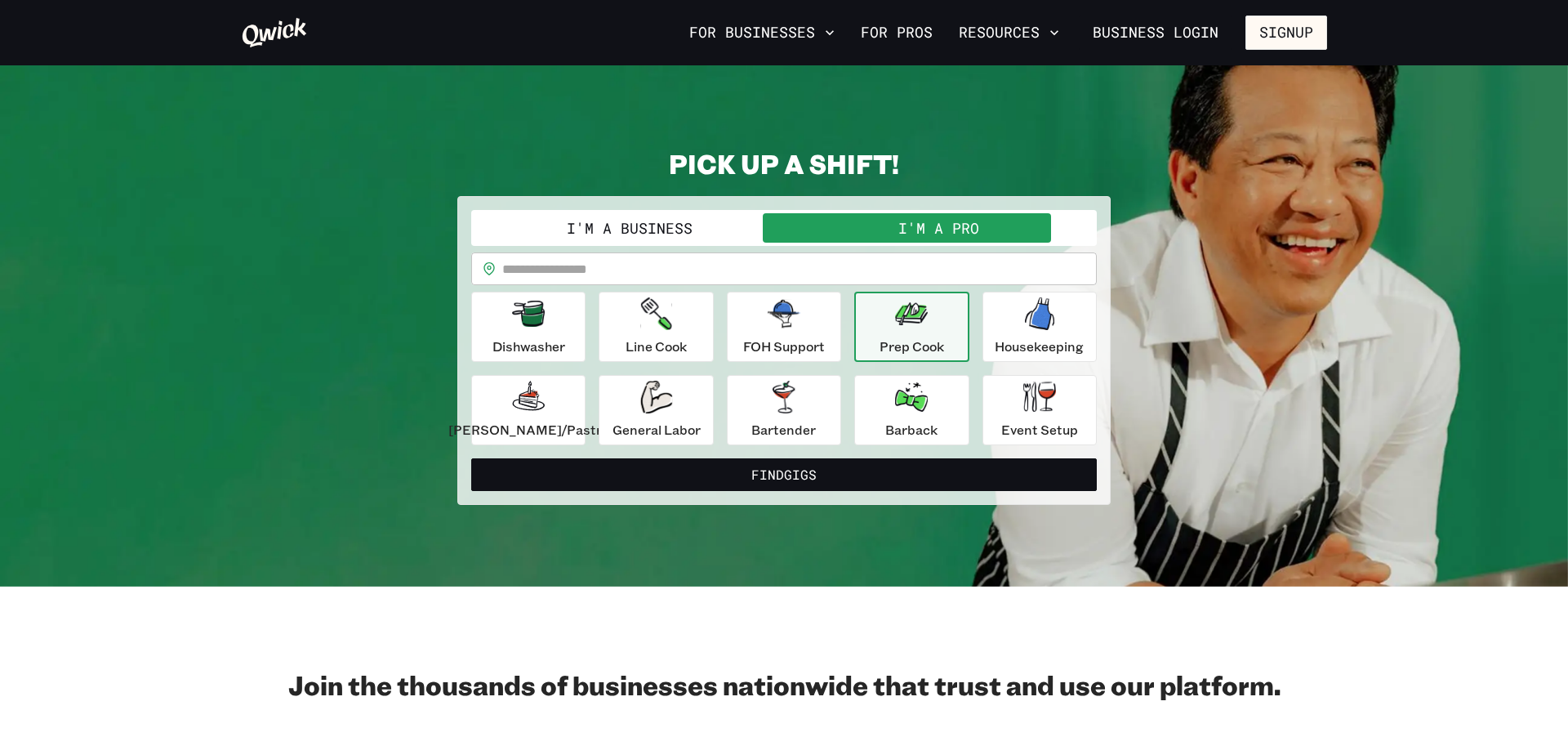
click at [577, 269] on input "text" at bounding box center [800, 269] width 594 height 33
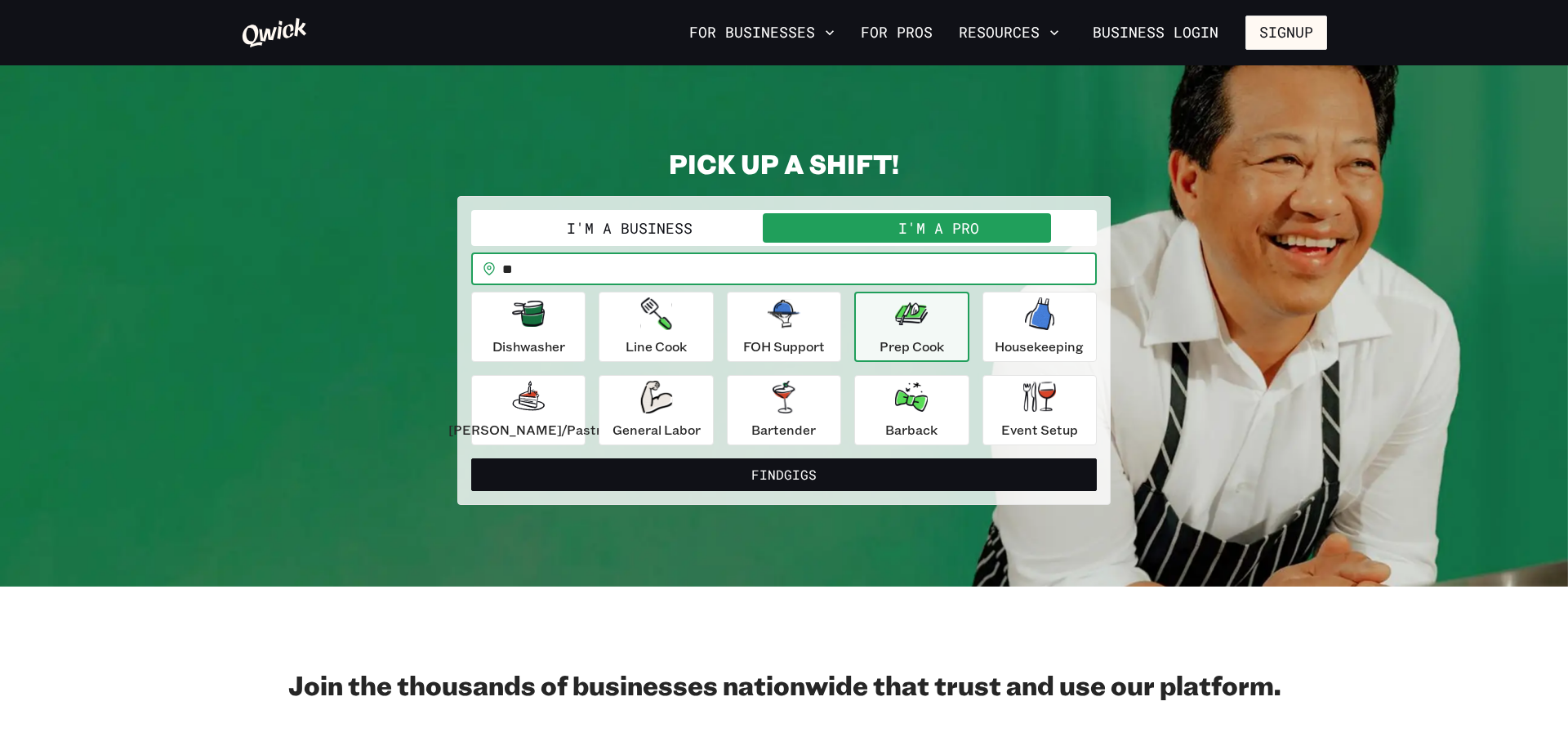
type input "*"
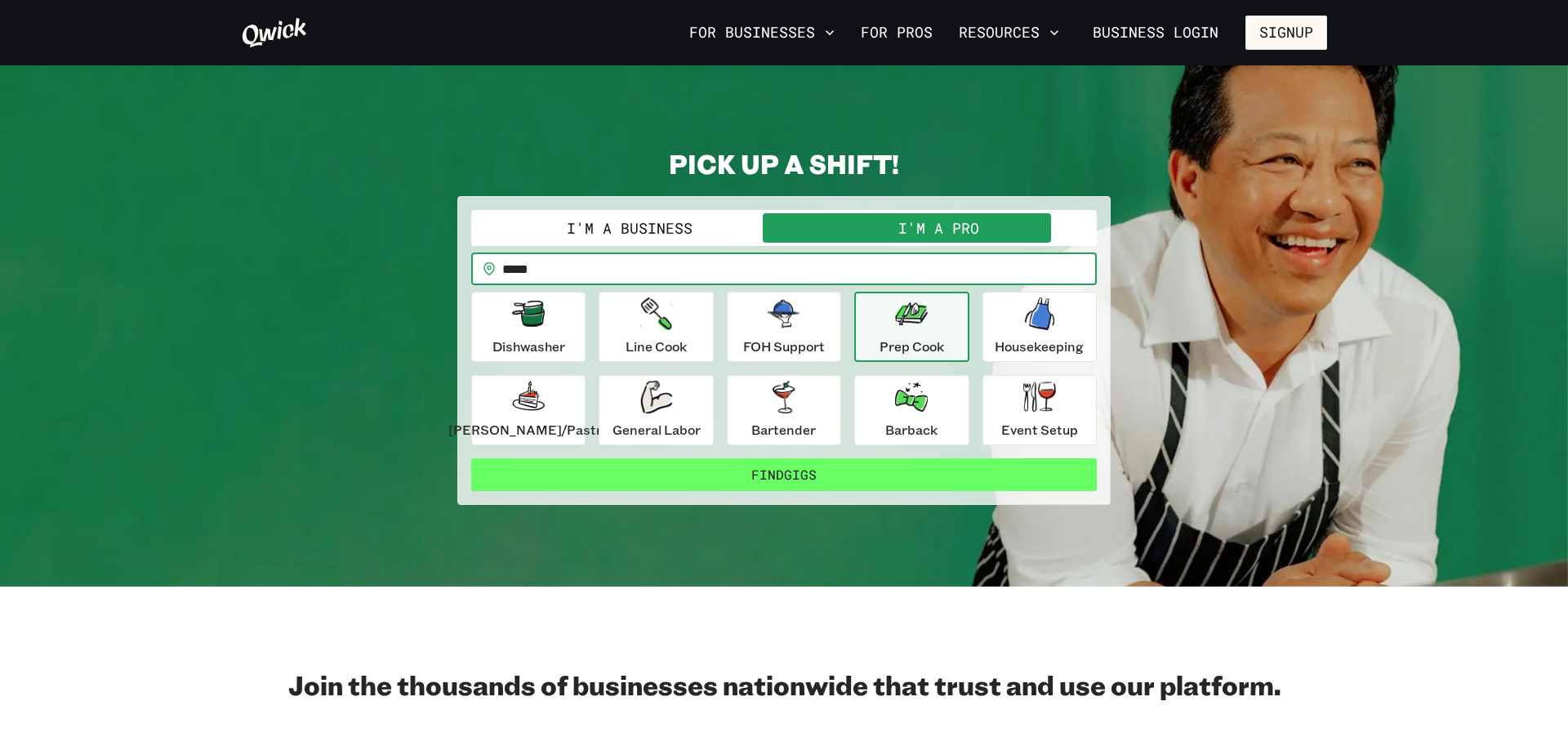
type input "*****"
click at [786, 472] on button "Find Gigs" at bounding box center [784, 475] width 626 height 33
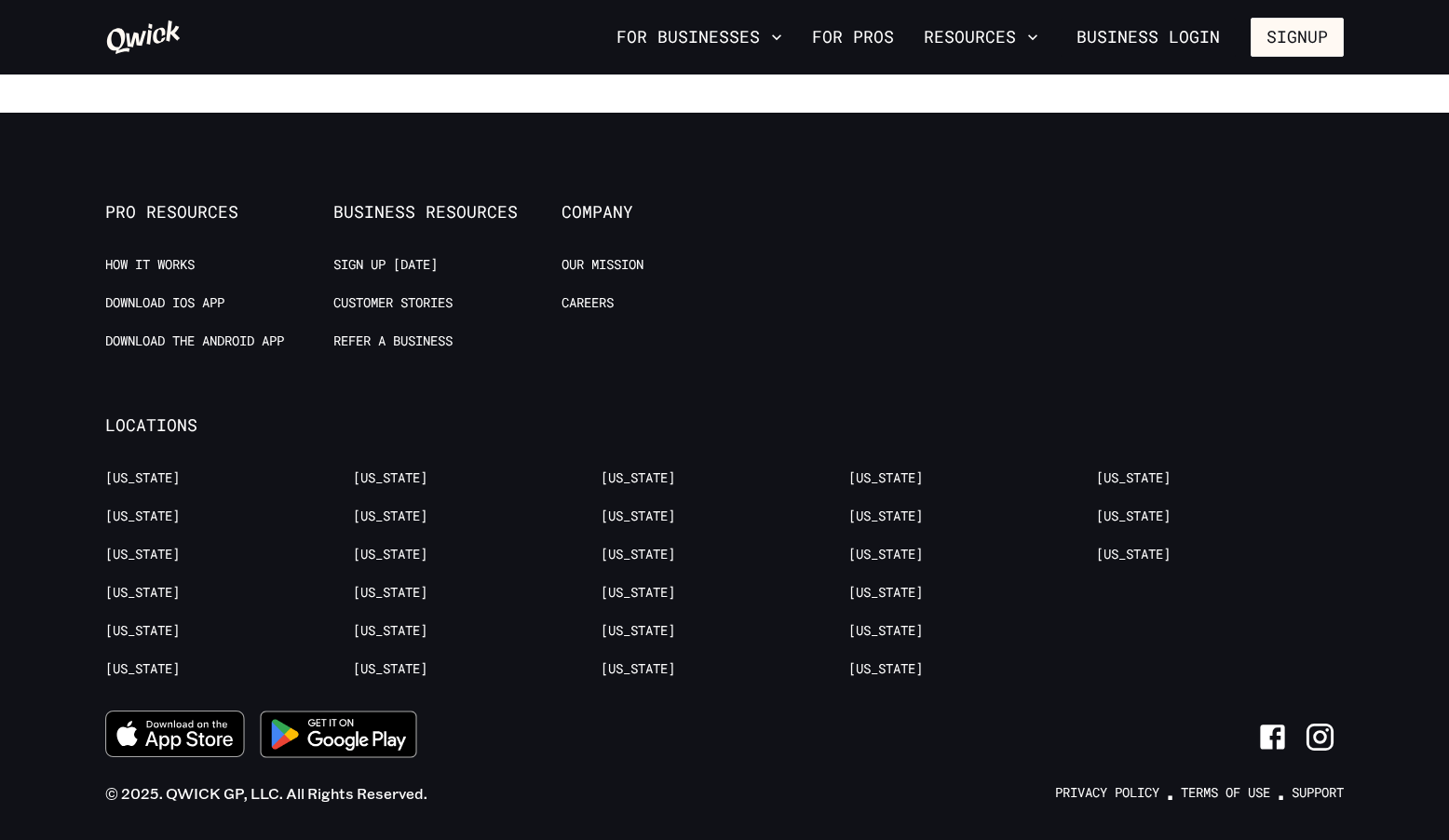
scroll to position [1653, 0]
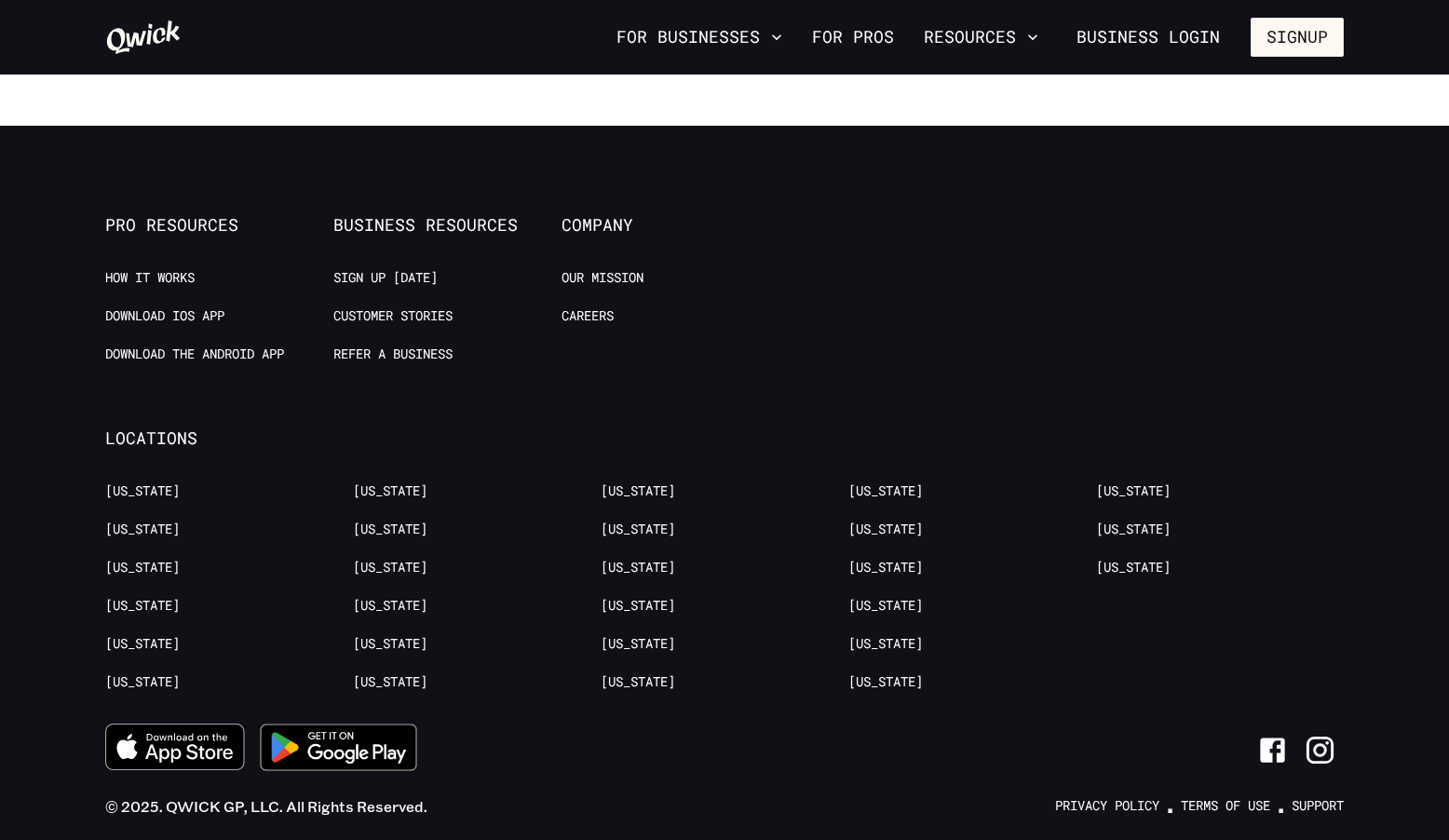
click at [598, 287] on li "Our Mission" at bounding box center [676, 280] width 228 height 23
click at [603, 279] on link "Our Mission" at bounding box center [603, 277] width 82 height 18
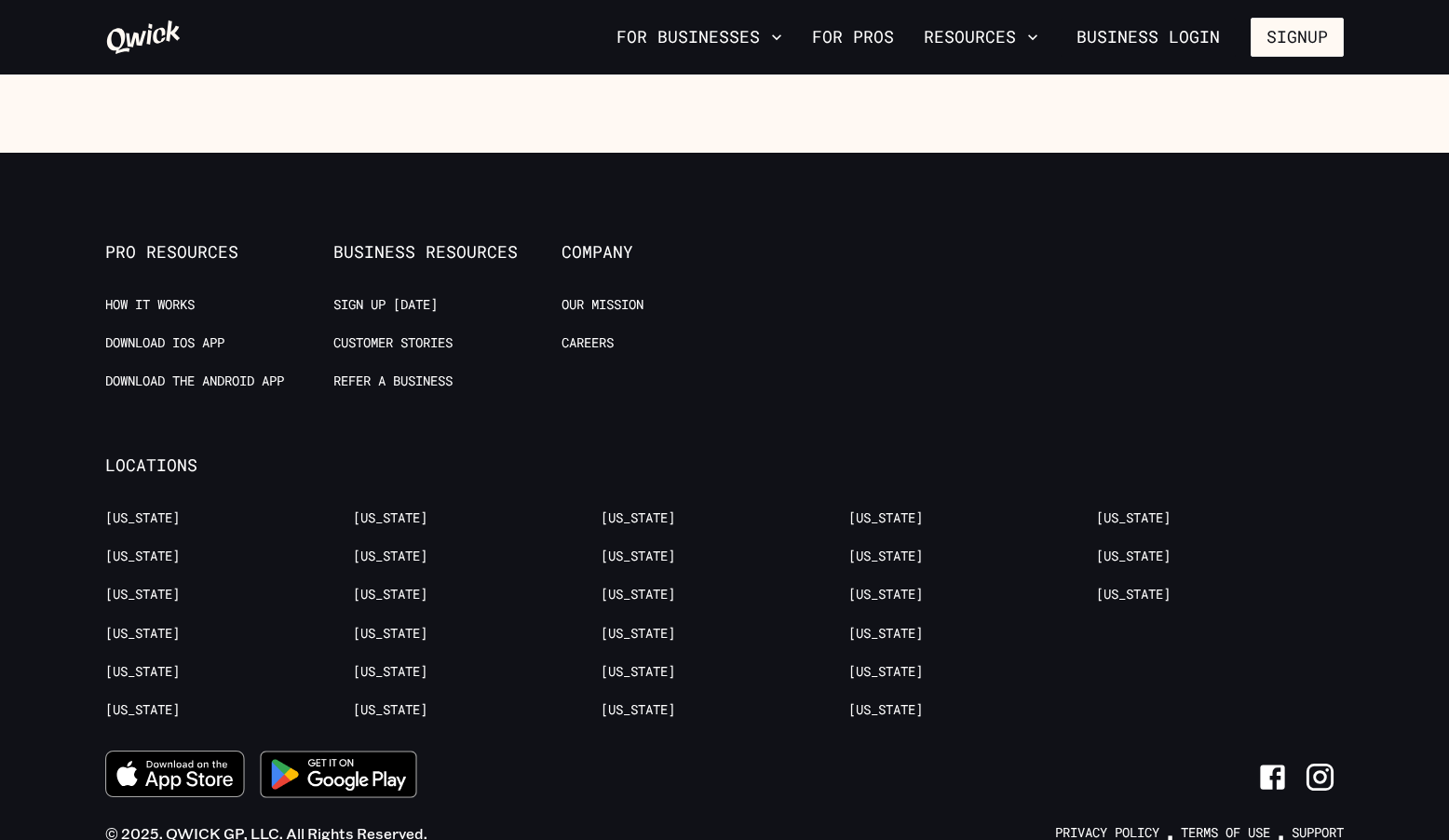
scroll to position [2420, 0]
